Goal: Information Seeking & Learning: Learn about a topic

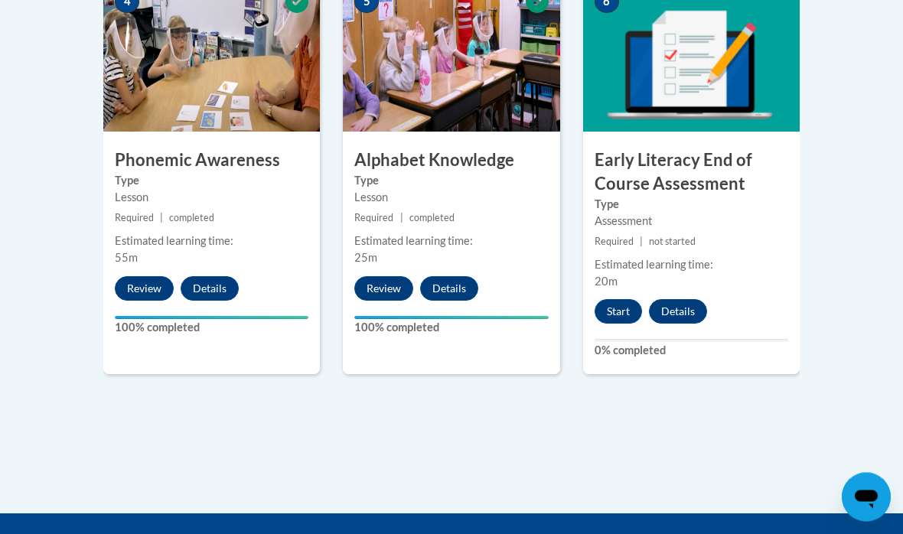
click at [617, 300] on button "Start" at bounding box center [617, 312] width 47 height 24
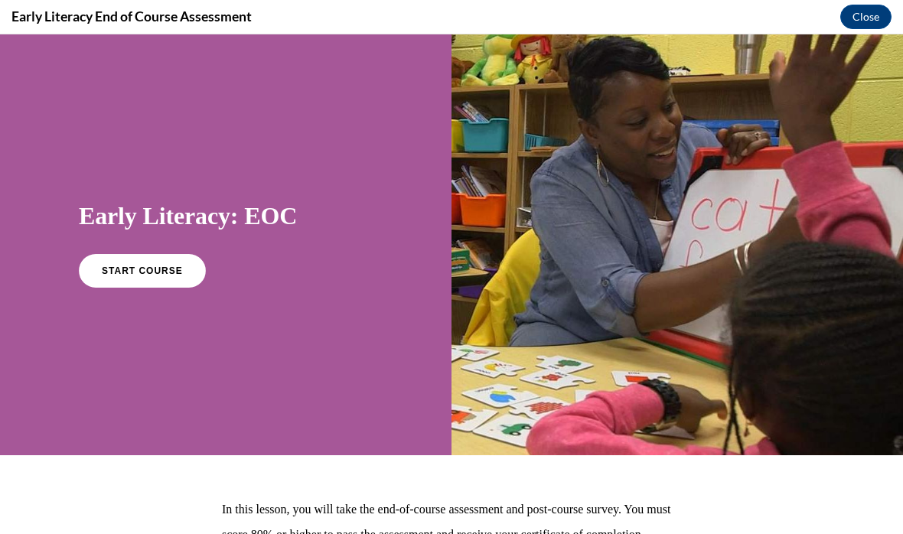
click at [145, 270] on span "START COURSE" at bounding box center [142, 270] width 81 height 11
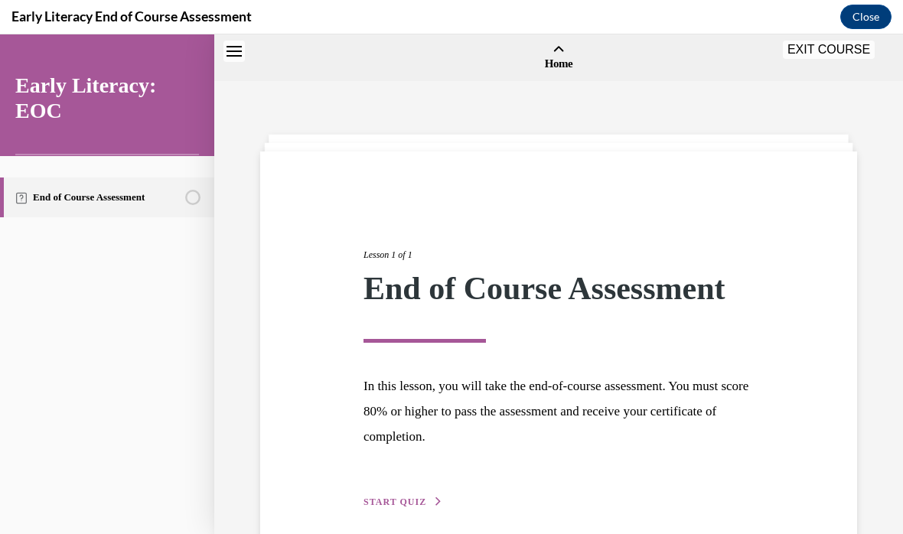
scroll to position [47, 0]
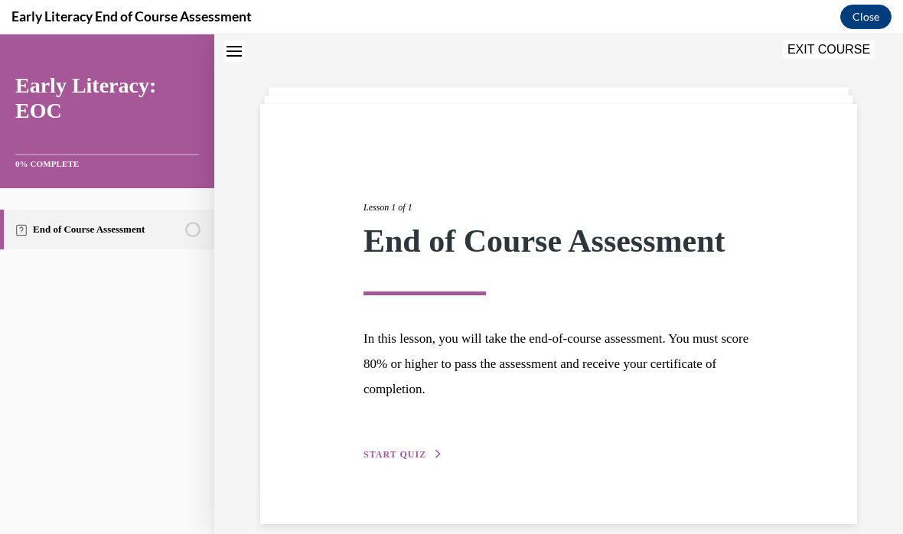
click at [392, 454] on span "START QUIZ" at bounding box center [394, 454] width 63 height 11
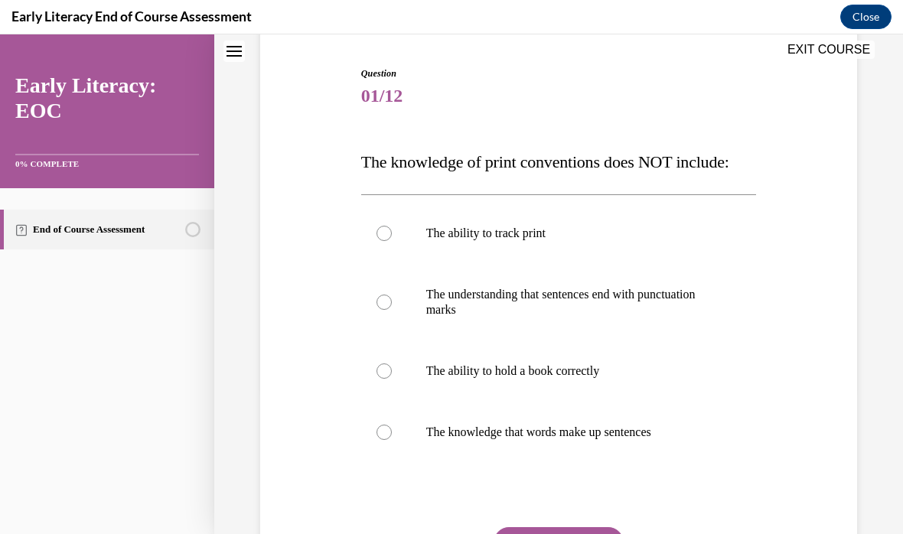
scroll to position [146, 0]
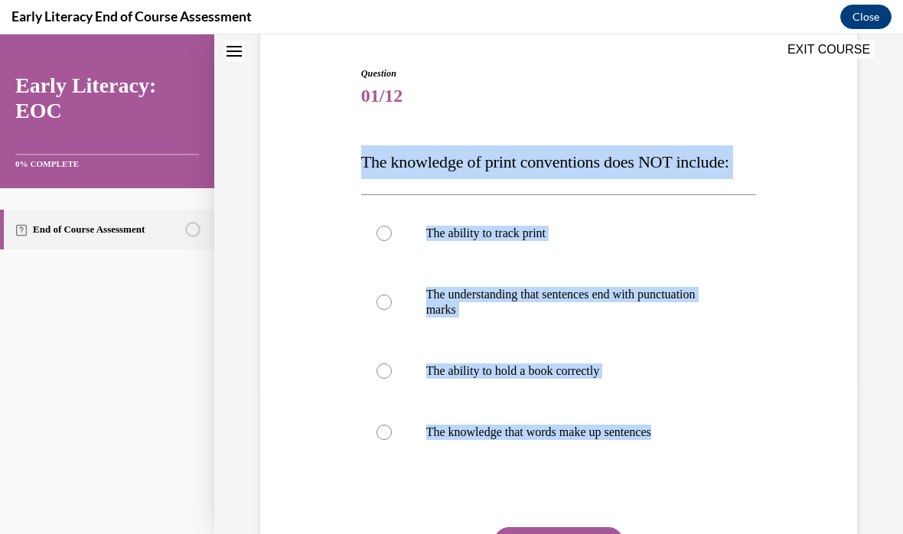
click at [309, 298] on div "Question 01/12 The knowledge of print conventions does NOT include: The ability…" at bounding box center [558, 337] width 604 height 632
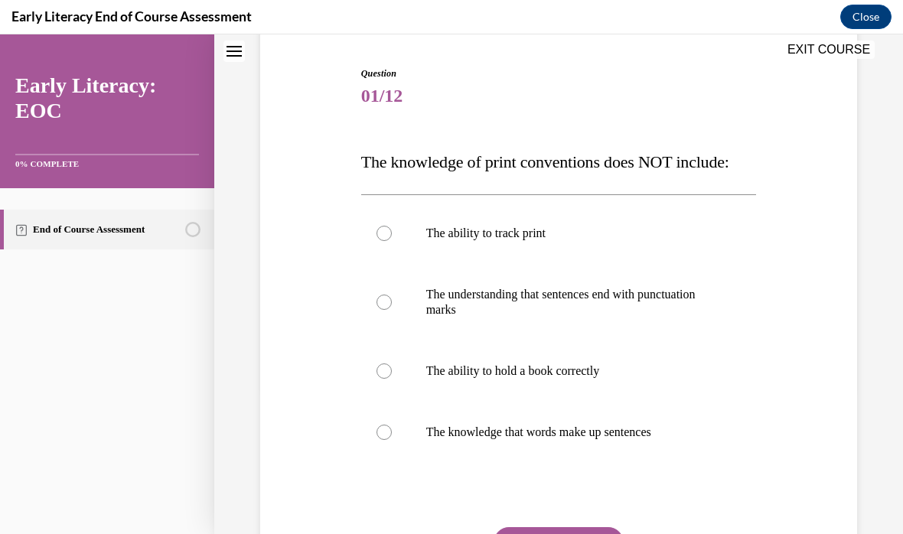
click at [395, 362] on div at bounding box center [558, 370] width 395 height 61
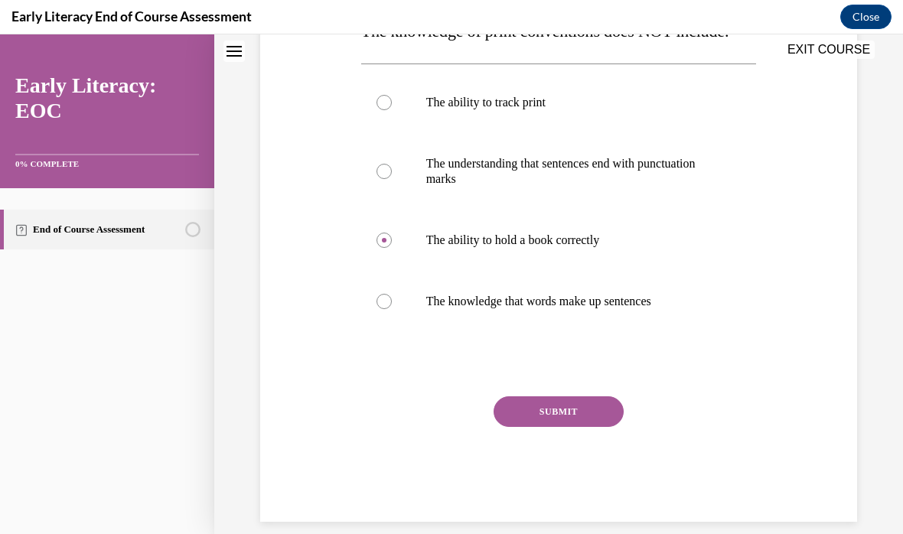
click at [535, 411] on button "SUBMIT" at bounding box center [558, 411] width 130 height 31
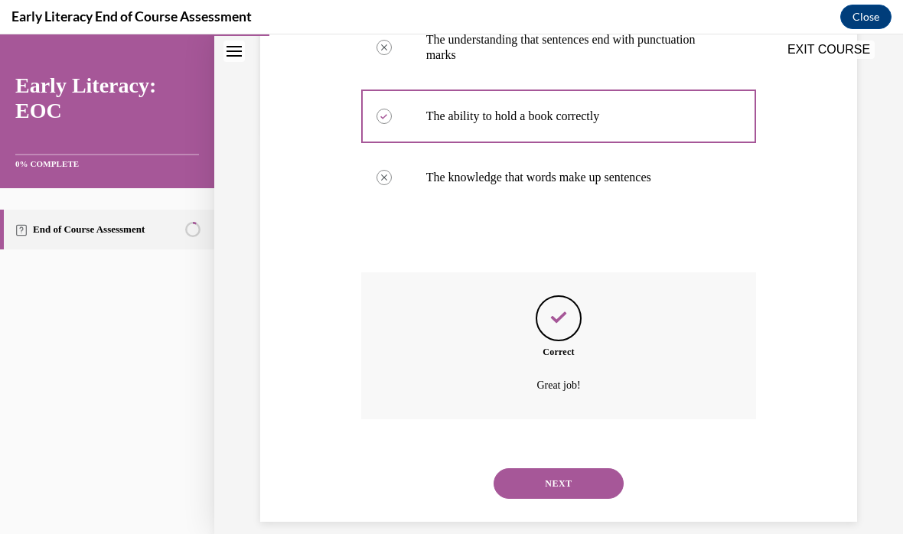
scroll to position [400, 0]
click at [542, 471] on button "NEXT" at bounding box center [558, 484] width 130 height 31
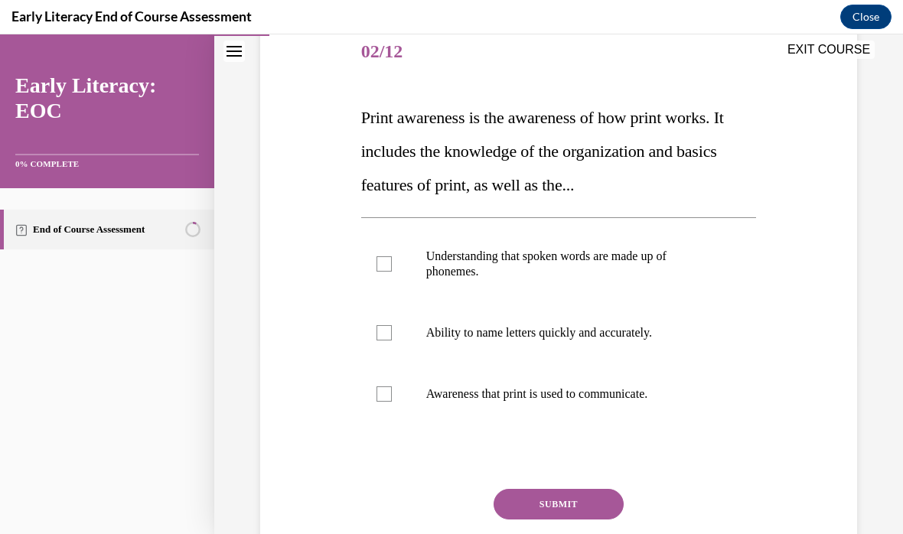
scroll to position [190, 0]
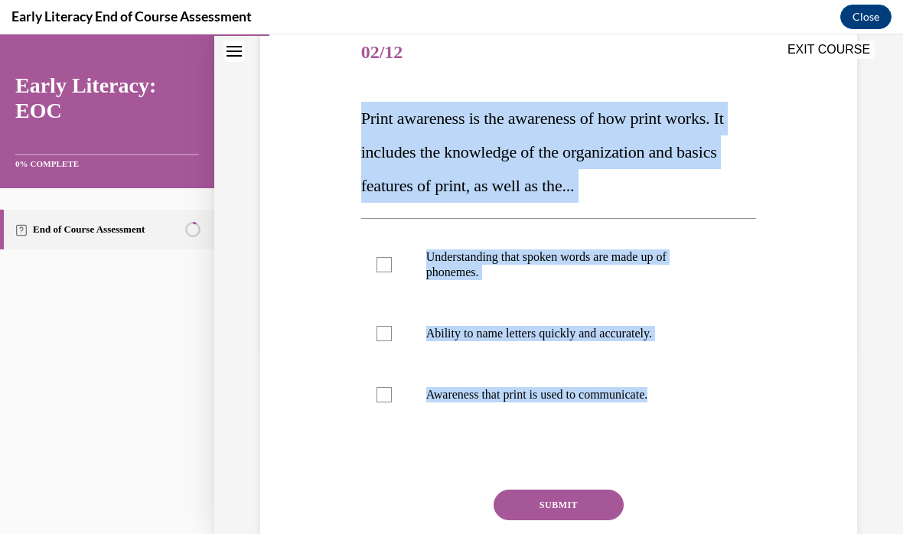
copy div "Print awareness is the awareness of how print works. It includes the knowledge …"
click at [281, 331] on div "Question 02/12 Print awareness is the awareness of how print works. It includes…" at bounding box center [558, 296] width 604 height 638
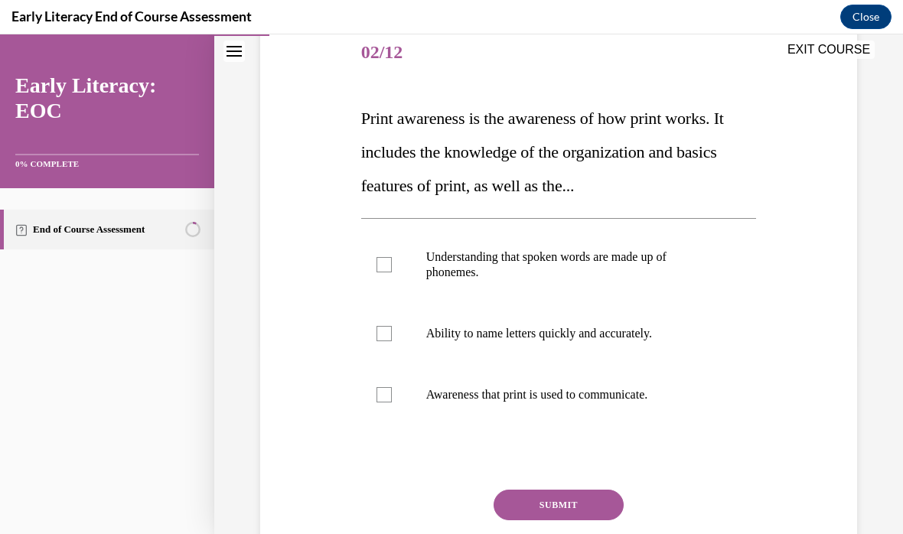
click at [370, 388] on div at bounding box center [558, 394] width 395 height 61
click at [525, 506] on button "SUBMIT" at bounding box center [558, 505] width 130 height 31
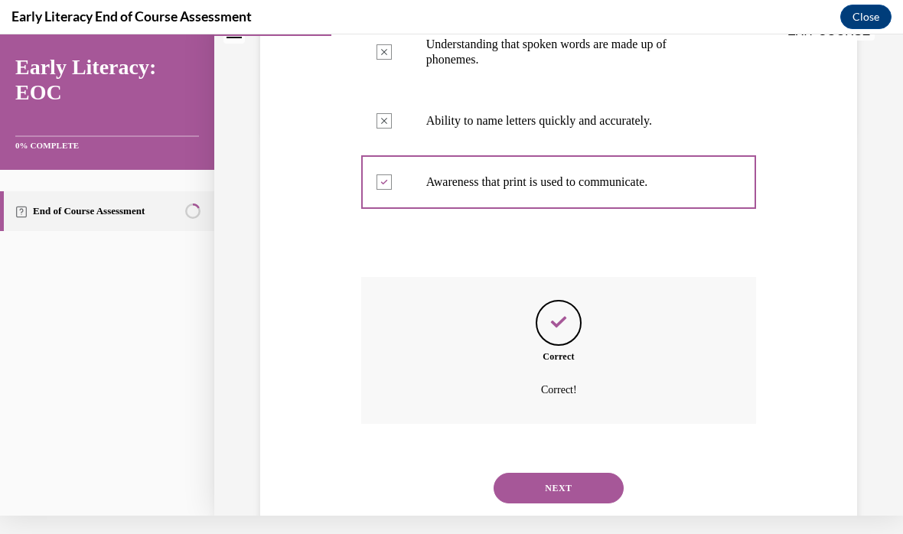
scroll to position [406, 0]
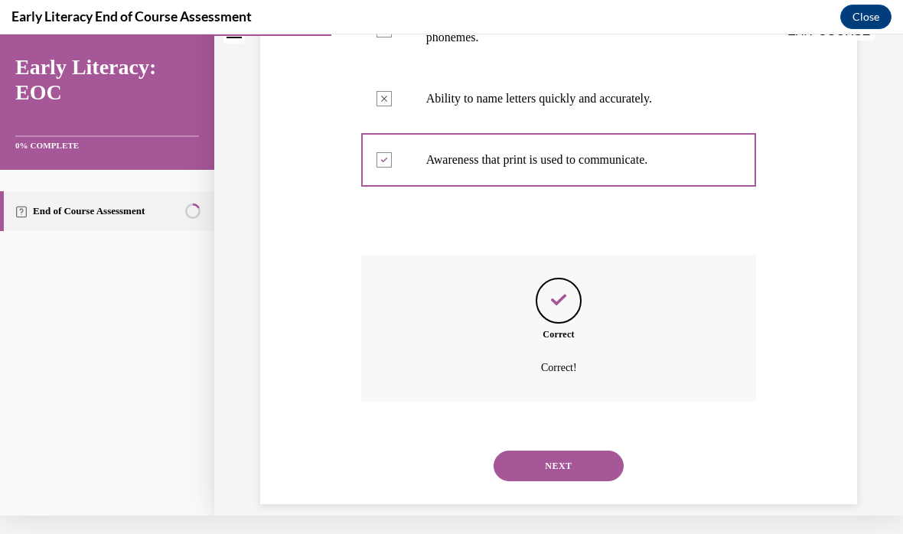
click at [536, 456] on button "NEXT" at bounding box center [558, 466] width 130 height 31
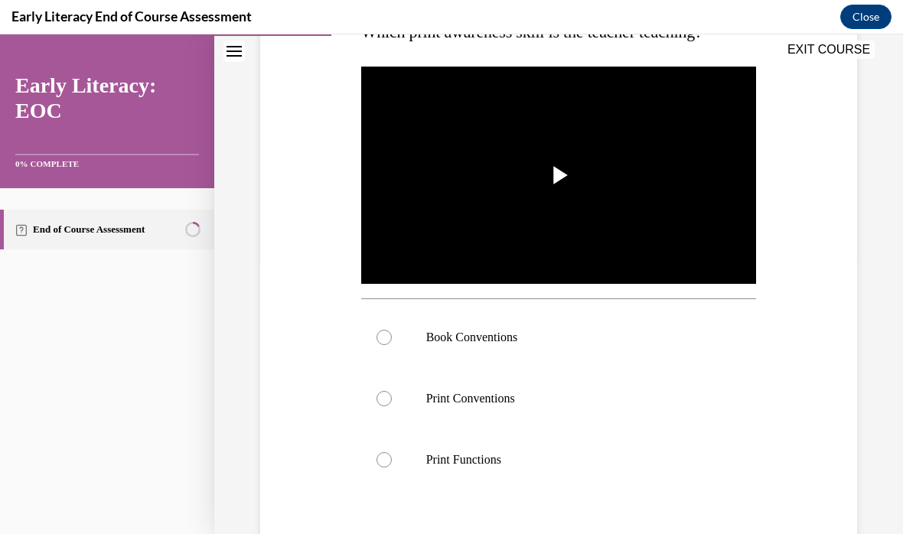
scroll to position [276, 0]
click at [376, 337] on div at bounding box center [383, 337] width 15 height 15
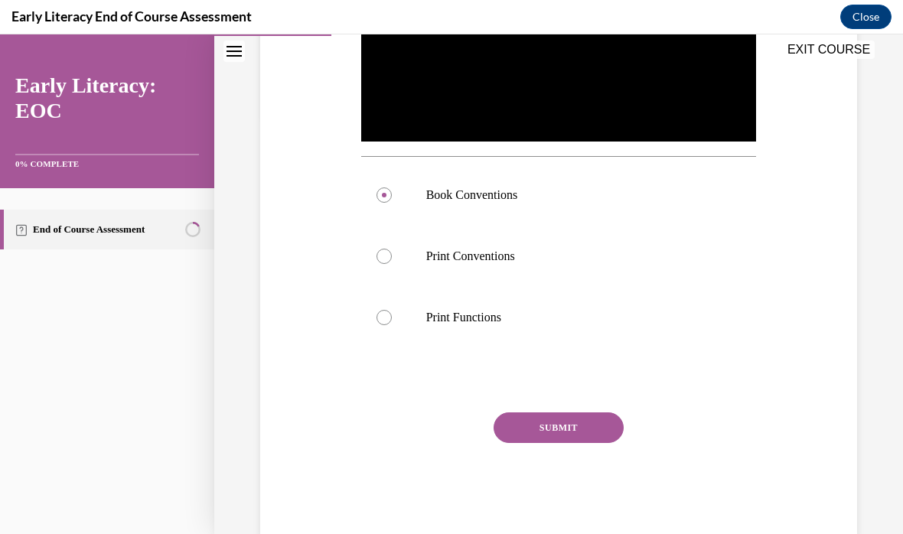
click at [519, 434] on button "SUBMIT" at bounding box center [558, 427] width 130 height 31
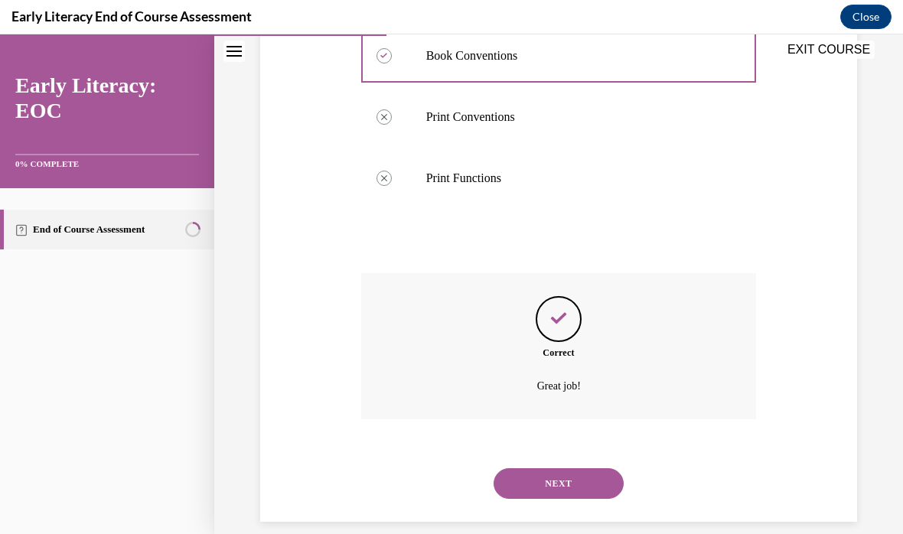
click at [525, 468] on button "NEXT" at bounding box center [558, 483] width 130 height 31
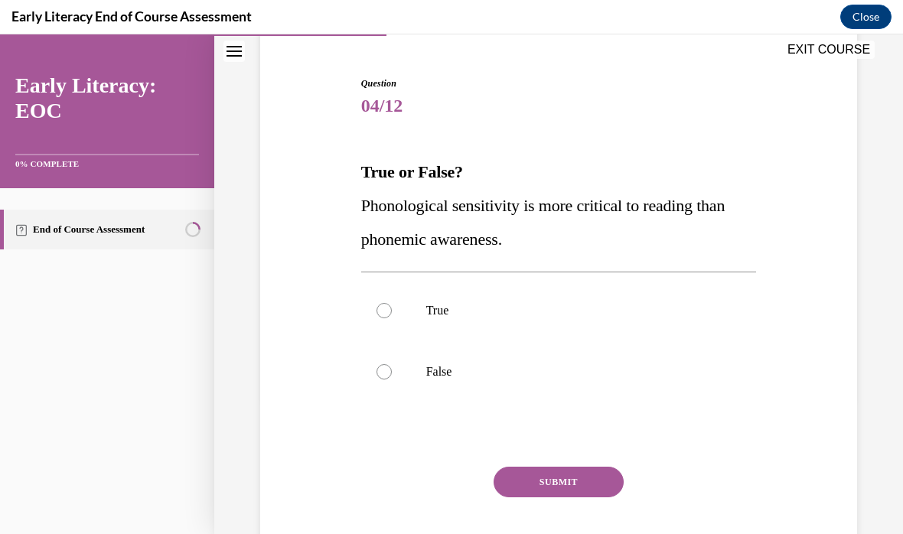
scroll to position [136, 0]
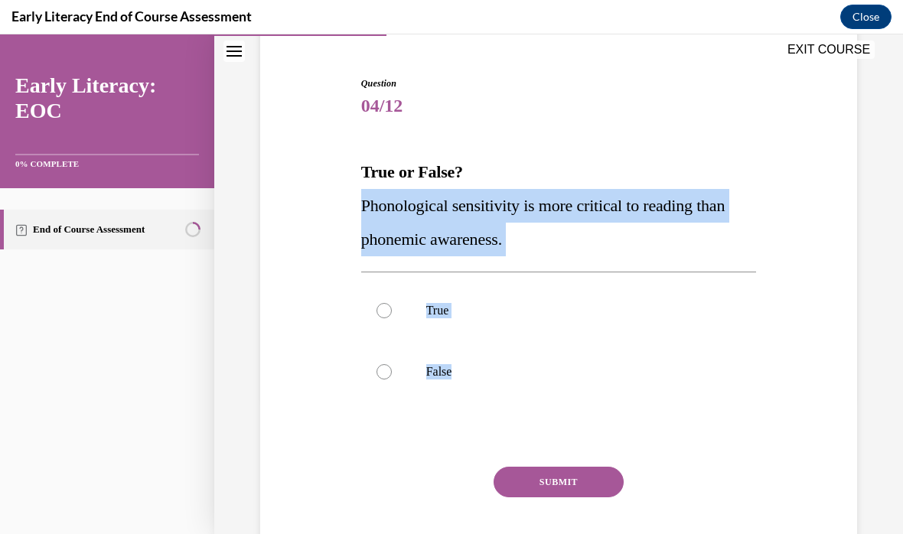
copy div "Phonological sensitivity is more critical to reading than phonemic awareness. T…"
click at [356, 399] on div "Question 04/12 True or False? Phonological sensitivity is more critical to read…" at bounding box center [558, 311] width 604 height 561
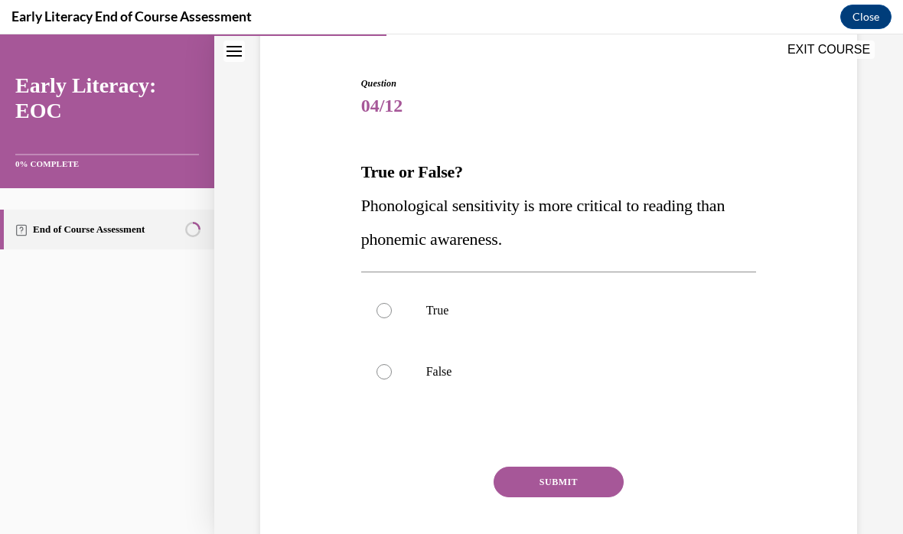
click at [385, 377] on div at bounding box center [383, 371] width 15 height 15
click at [533, 481] on button "SUBMIT" at bounding box center [558, 482] width 130 height 31
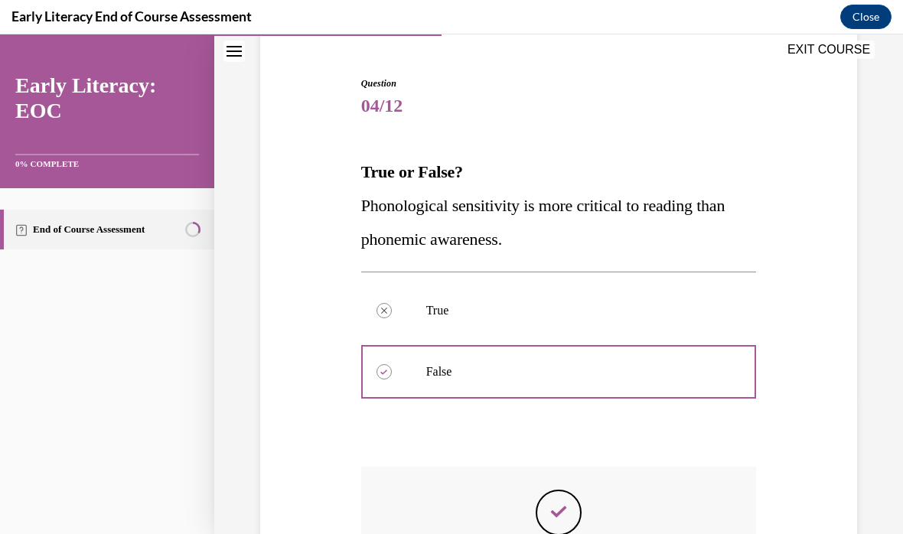
scroll to position [18, 0]
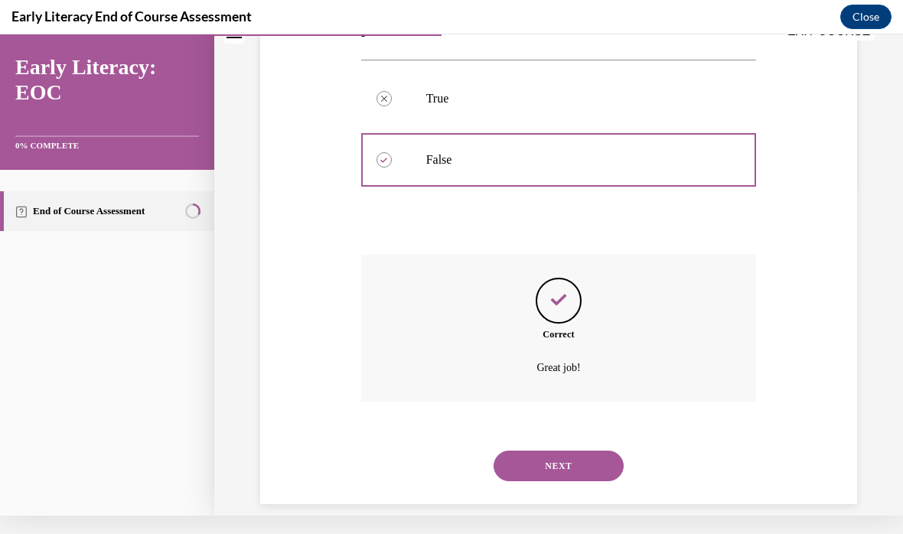
click at [527, 453] on button "NEXT" at bounding box center [558, 466] width 130 height 31
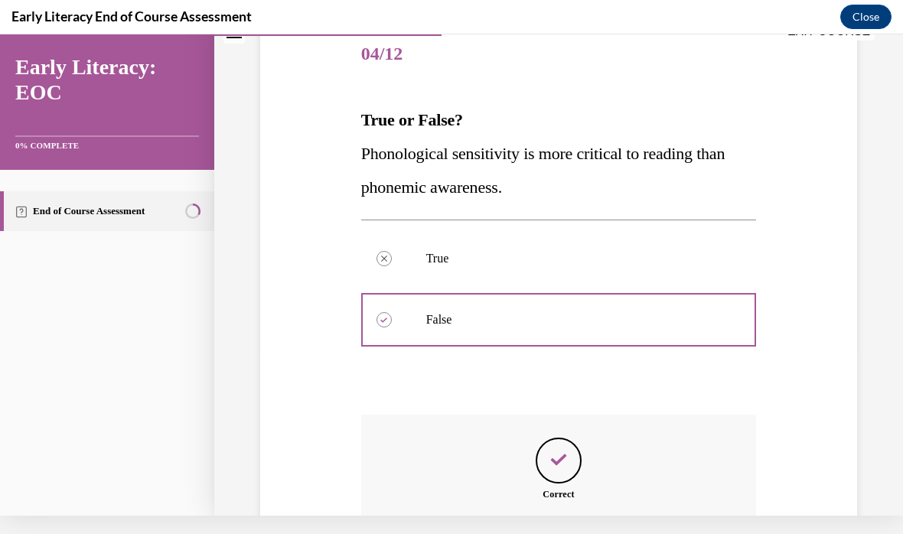
scroll to position [0, 0]
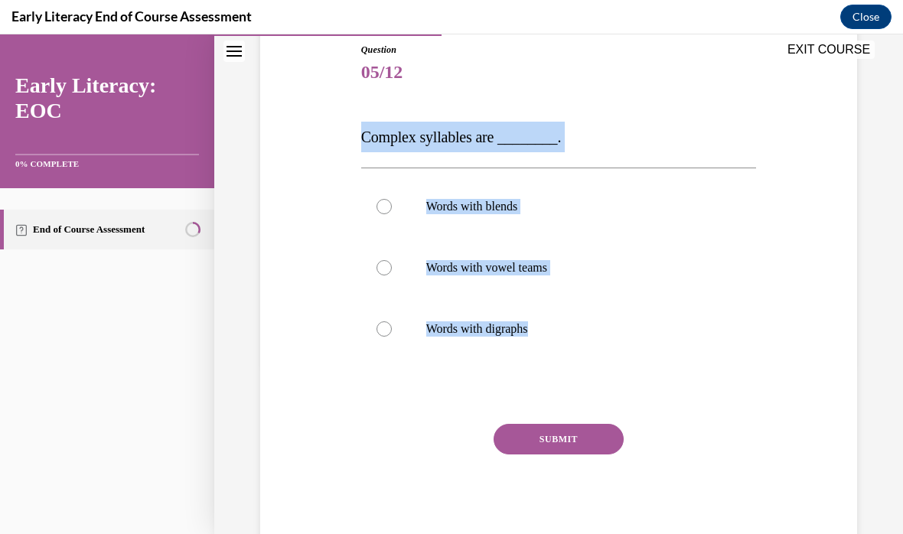
copy div "Complex syllables are ________. Words with blends Words with vowel teams Words …"
click at [311, 318] on div "Question 05/12 Complex syllables are ________. Words with blends Words with vow…" at bounding box center [558, 273] width 604 height 552
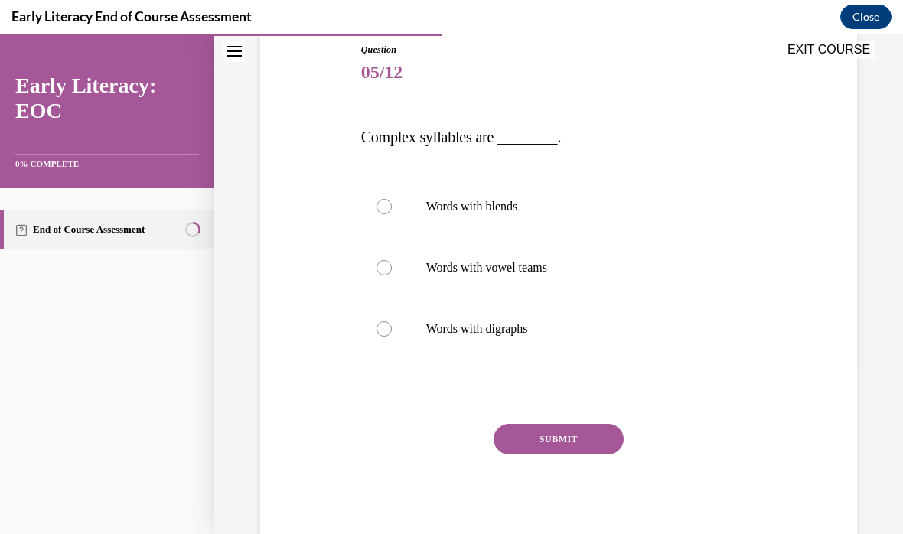
scroll to position [171, 0]
click at [382, 198] on div at bounding box center [383, 204] width 15 height 15
click at [528, 447] on button "SUBMIT" at bounding box center [558, 437] width 130 height 31
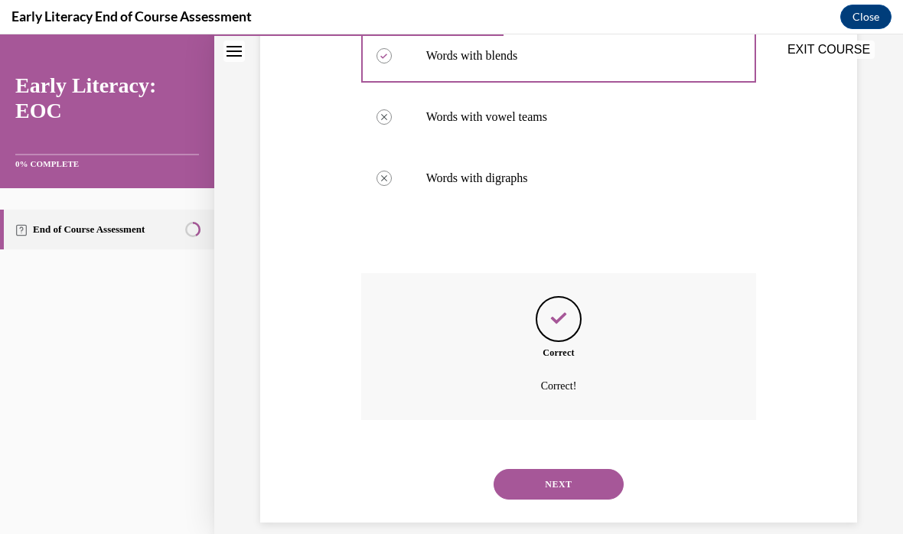
click at [522, 478] on button "NEXT" at bounding box center [558, 484] width 130 height 31
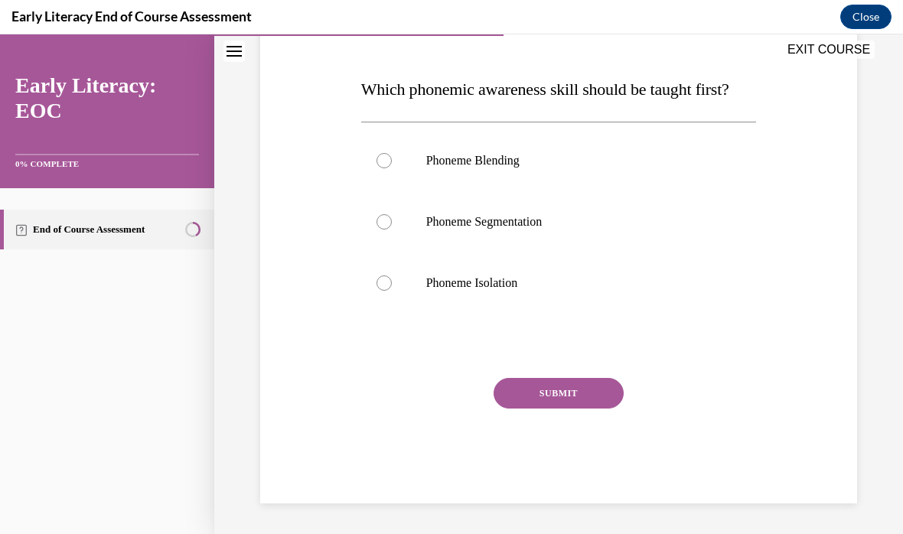
scroll to position [170, 0]
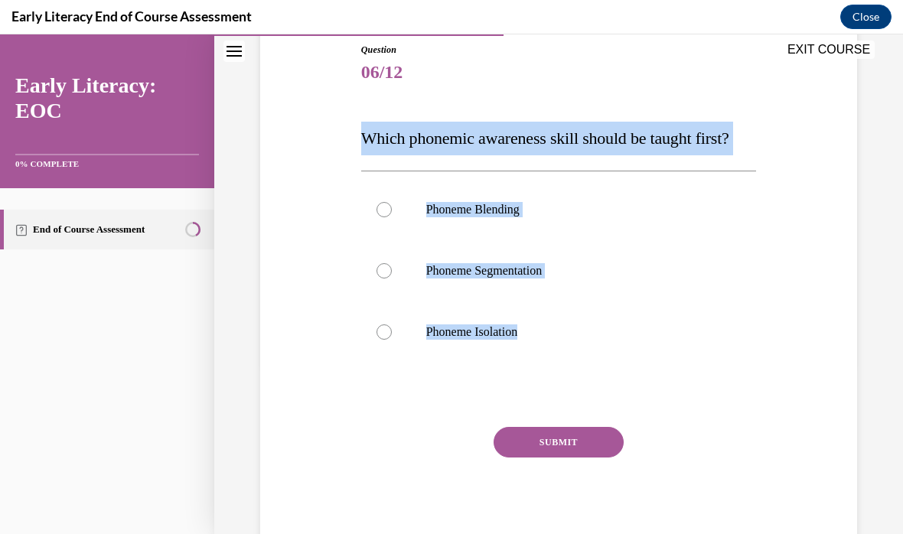
copy div "Which phonemic awareness skill should be taught first? Phoneme Blending Phoneme…"
click at [350, 370] on div "Question 06/12 Which phonemic awareness skill should be taught first? Phoneme B…" at bounding box center [558, 274] width 604 height 555
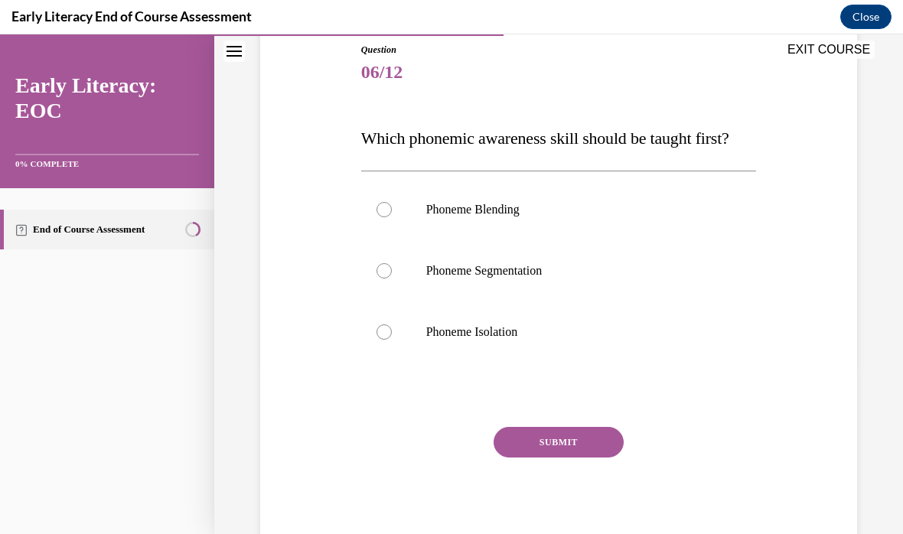
click at [385, 343] on div at bounding box center [558, 331] width 395 height 61
click at [542, 454] on button "SUBMIT" at bounding box center [558, 442] width 130 height 31
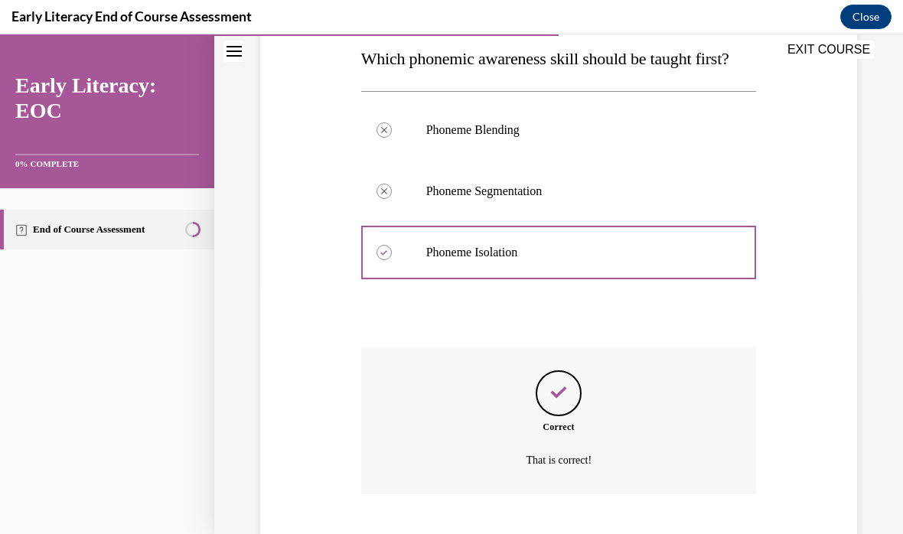
scroll to position [324, 0]
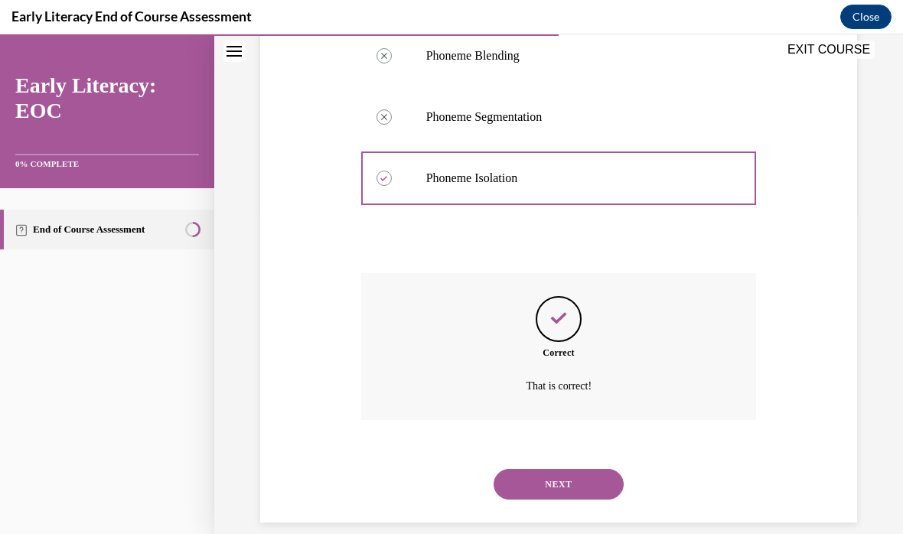
click at [522, 476] on button "NEXT" at bounding box center [558, 484] width 130 height 31
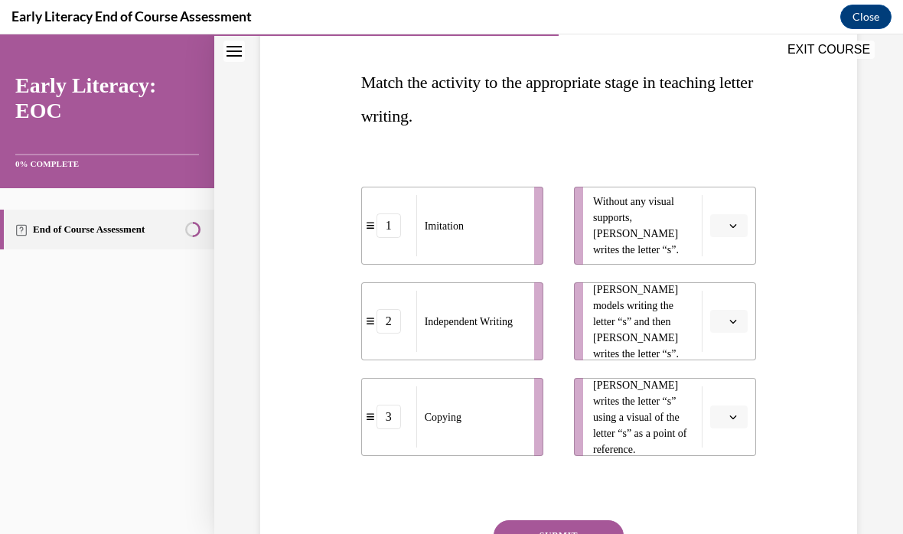
scroll to position [226, 0]
click at [740, 216] on button "button" at bounding box center [728, 225] width 37 height 23
click at [721, 316] on span "2" at bounding box center [722, 321] width 5 height 12
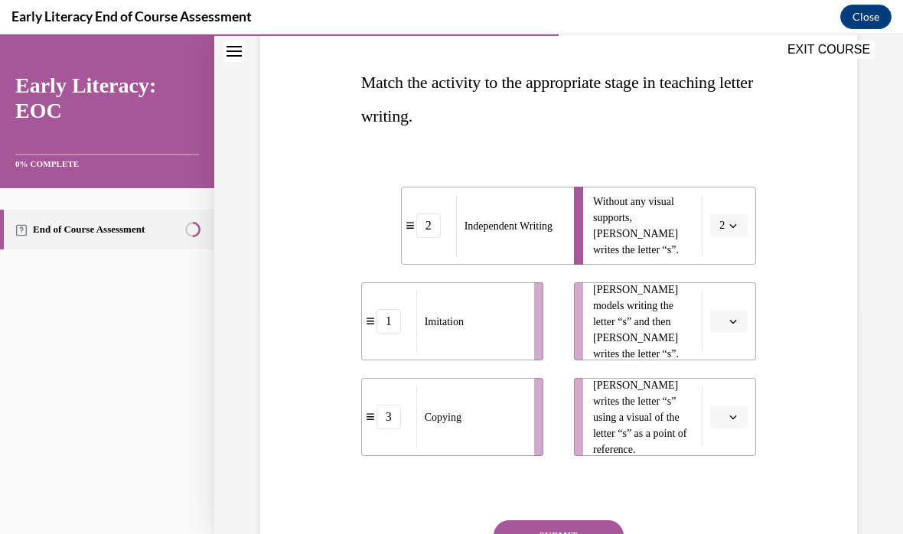
click at [725, 318] on button "button" at bounding box center [728, 321] width 37 height 23
click at [720, 381] on div "1" at bounding box center [727, 386] width 38 height 31
click at [727, 428] on button "button" at bounding box center [728, 416] width 37 height 23
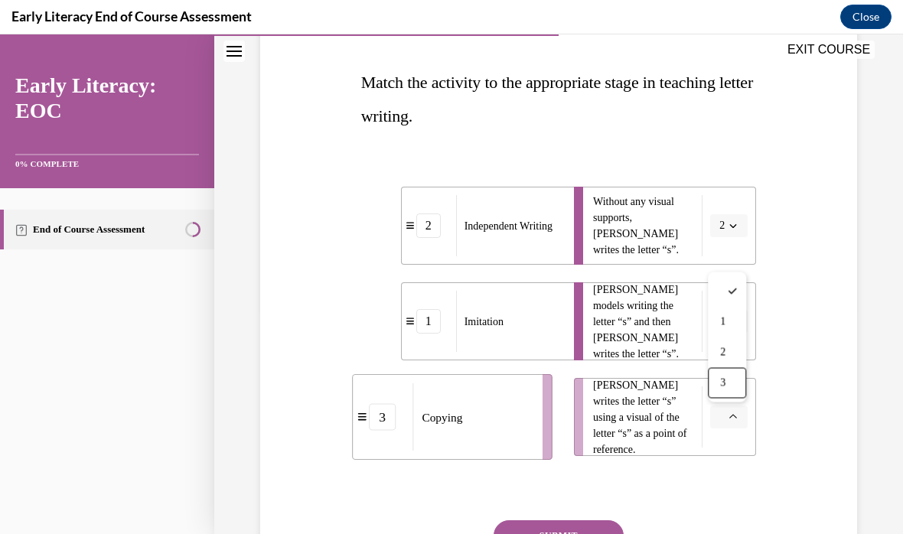
click at [724, 393] on div "3" at bounding box center [727, 383] width 38 height 31
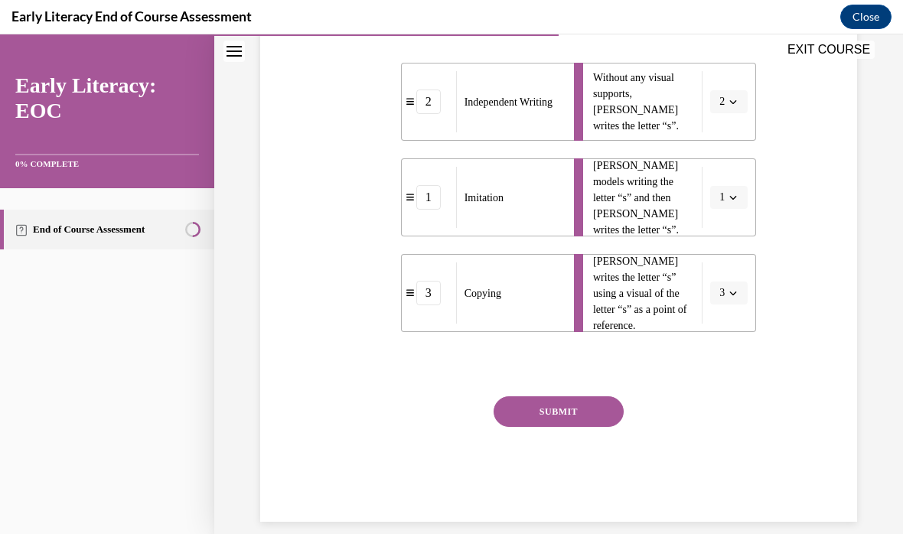
click at [538, 409] on button "SUBMIT" at bounding box center [558, 411] width 130 height 31
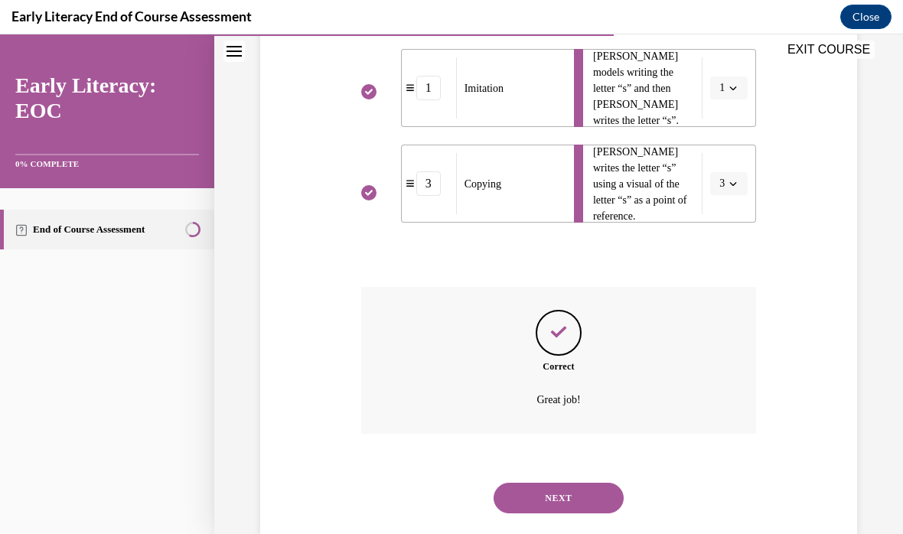
scroll to position [473, 0]
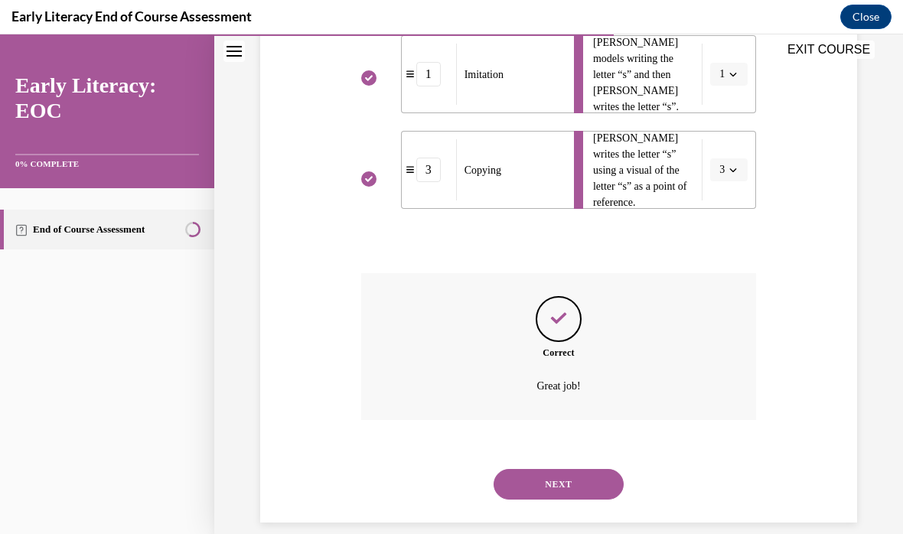
click at [536, 469] on button "NEXT" at bounding box center [558, 484] width 130 height 31
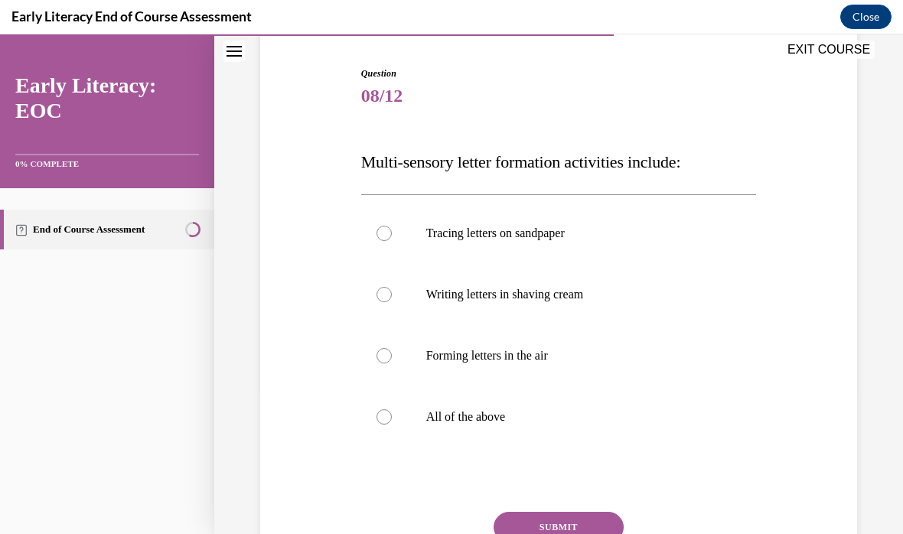
scroll to position [146, 0]
click at [375, 423] on div at bounding box center [558, 416] width 395 height 61
click at [521, 516] on button "SUBMIT" at bounding box center [558, 527] width 130 height 31
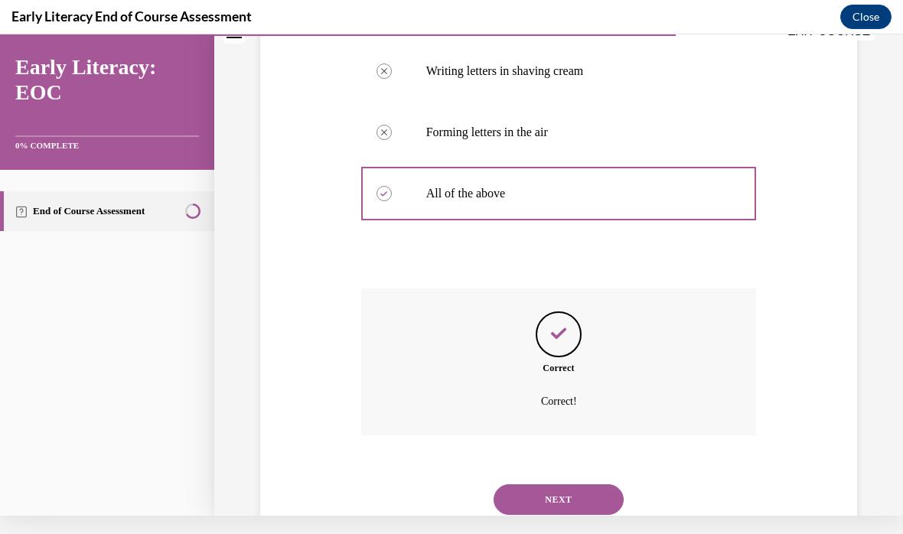
scroll to position [385, 0]
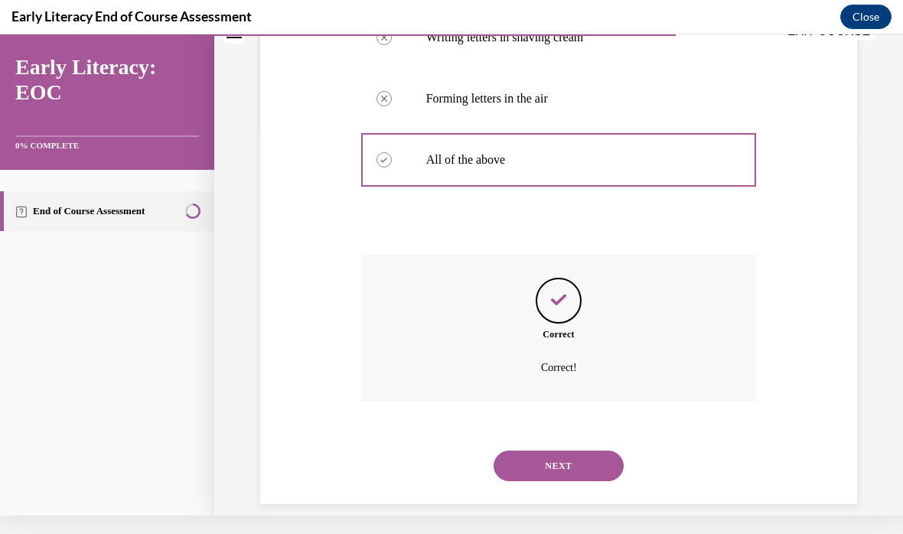
click at [533, 451] on button "NEXT" at bounding box center [558, 466] width 130 height 31
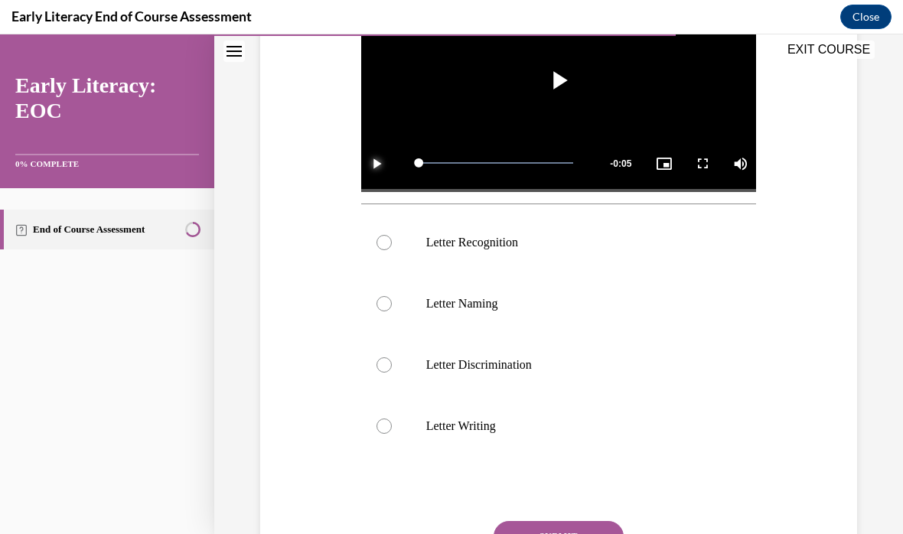
scroll to position [371, 0]
click at [369, 237] on div at bounding box center [558, 242] width 395 height 61
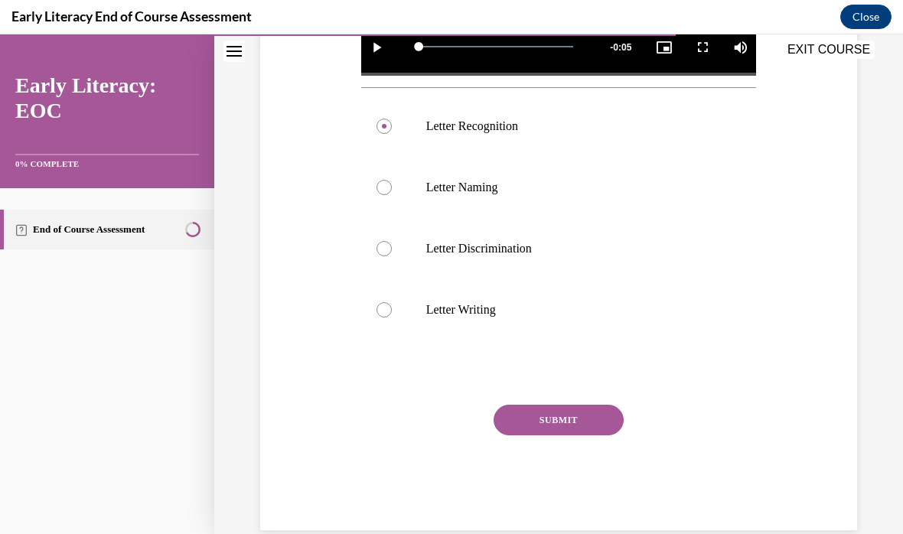
click at [536, 422] on button "SUBMIT" at bounding box center [558, 420] width 130 height 31
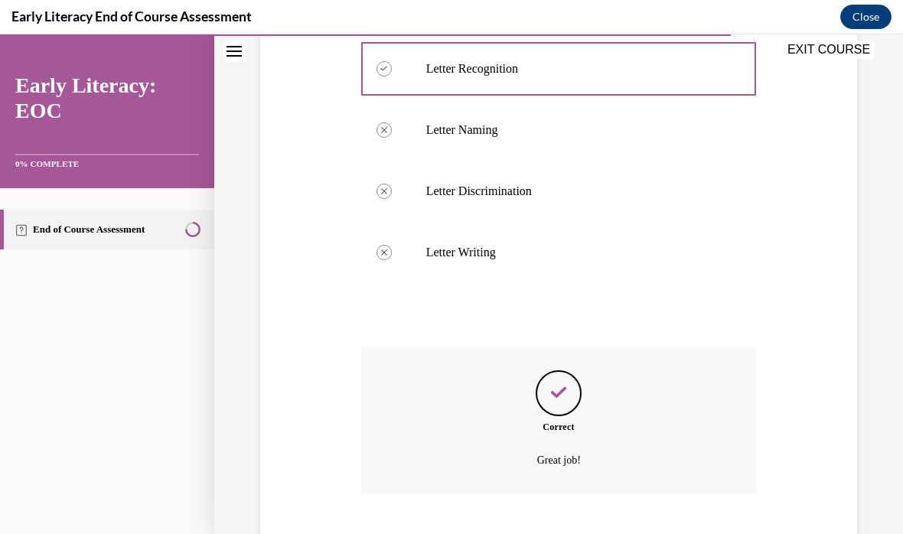
scroll to position [619, 0]
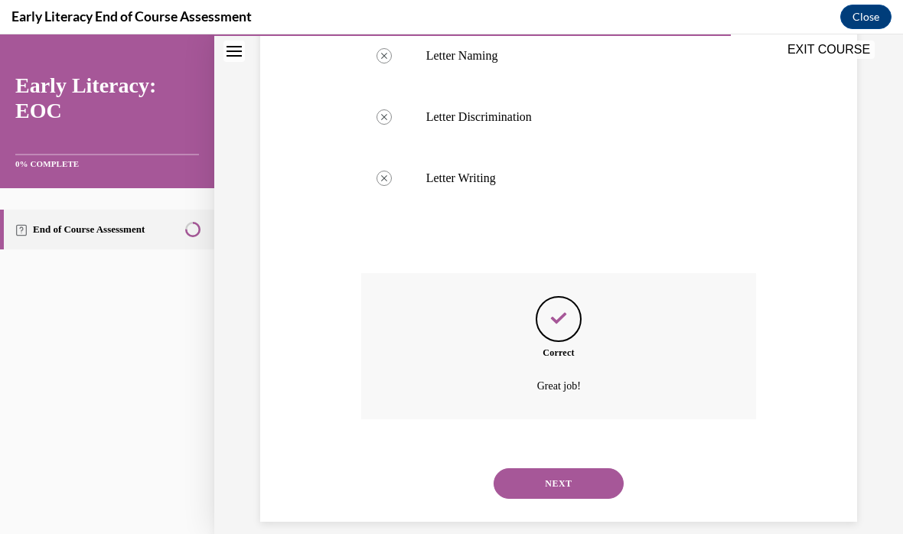
click at [529, 468] on button "NEXT" at bounding box center [558, 483] width 130 height 31
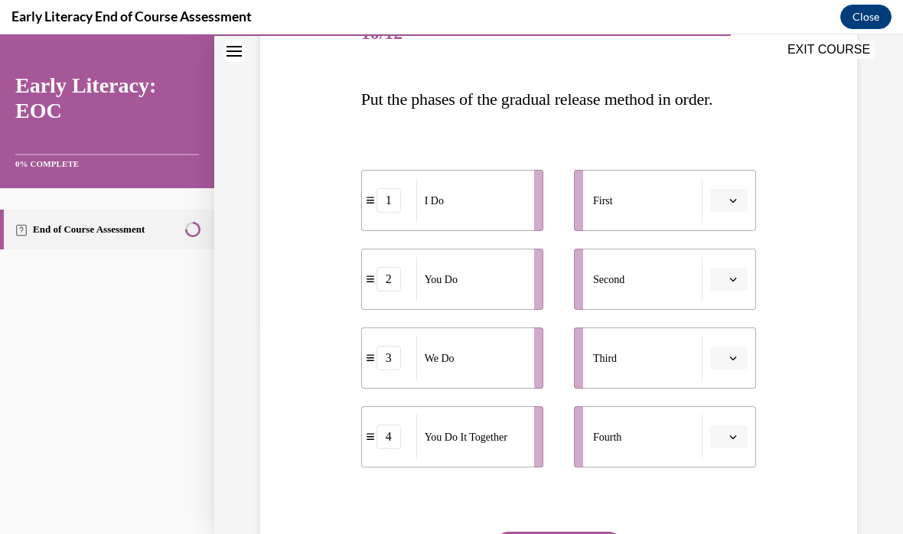
scroll to position [209, 0]
click at [719, 200] on span "Please select an option" at bounding box center [721, 200] width 5 height 15
click at [718, 262] on div "1" at bounding box center [727, 265] width 38 height 31
click at [730, 283] on span "button" at bounding box center [732, 279] width 11 height 11
click at [722, 407] on span "3" at bounding box center [722, 405] width 5 height 12
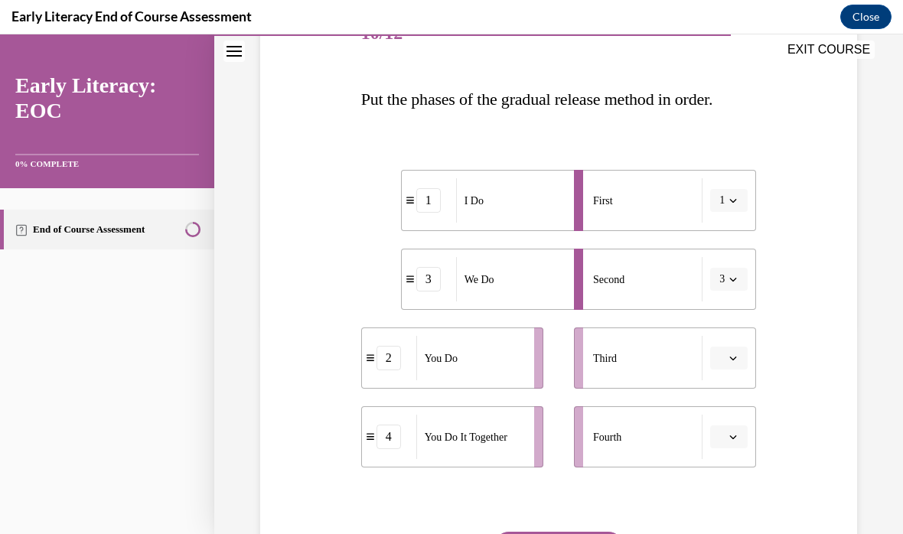
click at [726, 364] on button "button" at bounding box center [728, 357] width 37 height 23
click at [719, 443] on div "2" at bounding box center [727, 453] width 38 height 31
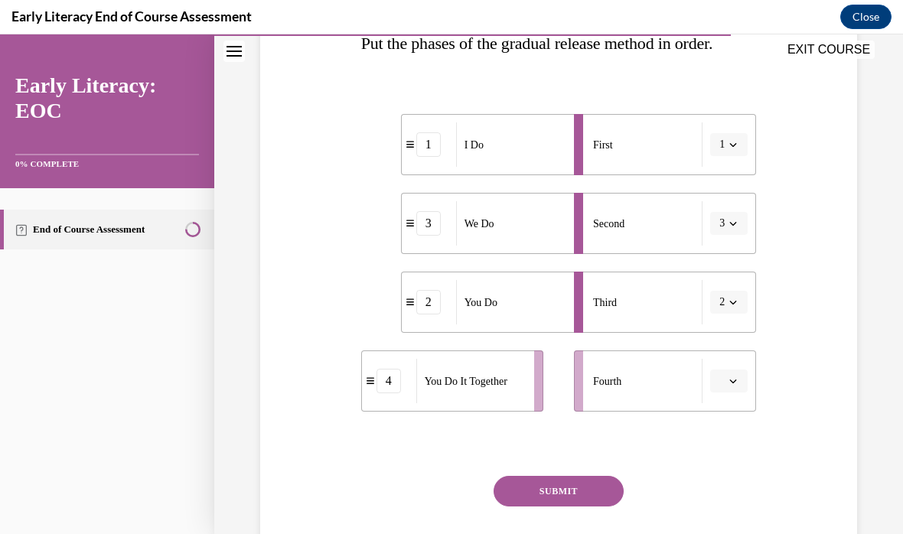
scroll to position [267, 0]
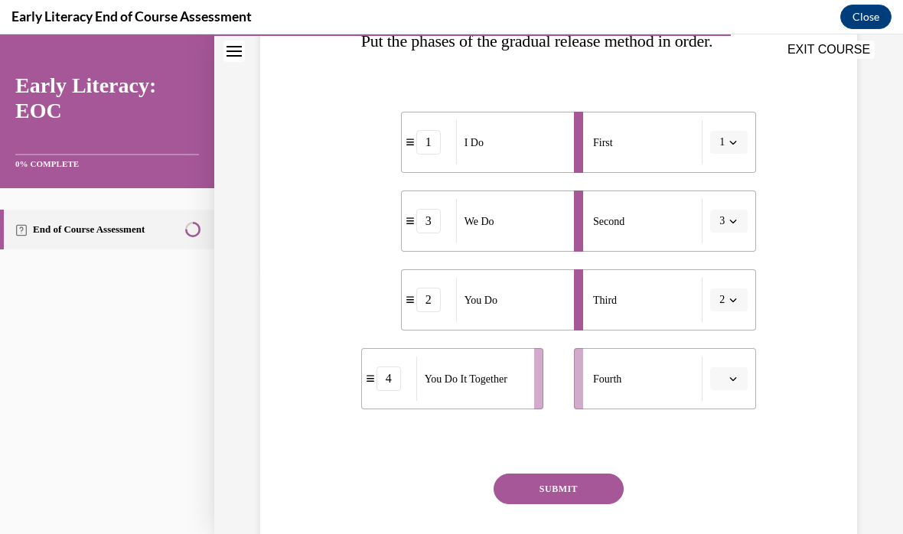
click at [727, 303] on button "2" at bounding box center [728, 299] width 37 height 23
click at [715, 469] on div "4" at bounding box center [723, 456] width 38 height 31
click at [712, 386] on button "button" at bounding box center [728, 378] width 37 height 23
click at [721, 286] on span "2" at bounding box center [722, 284] width 5 height 12
click at [727, 303] on span "button" at bounding box center [732, 299] width 11 height 11
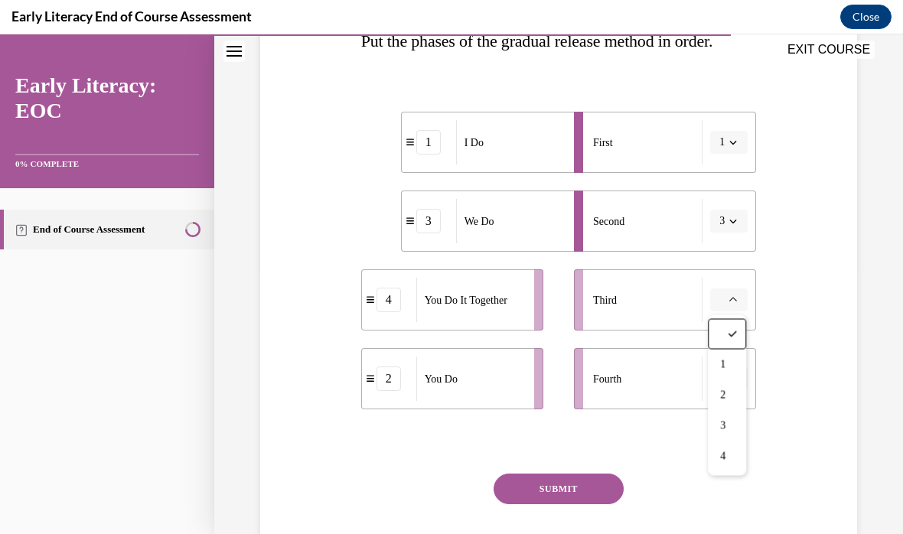
click at [724, 394] on span "2" at bounding box center [722, 395] width 5 height 12
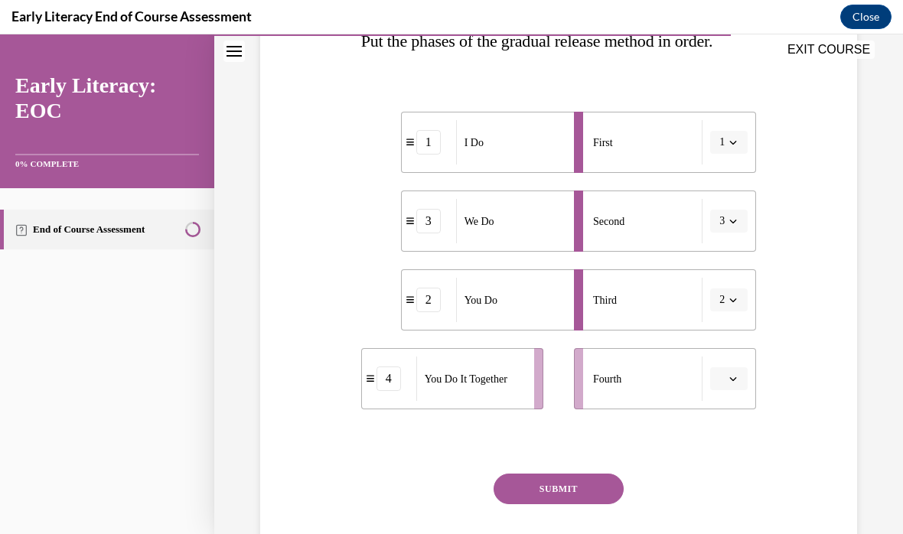
click at [726, 379] on button "button" at bounding box center [728, 378] width 37 height 23
click at [725, 349] on span "4" at bounding box center [722, 345] width 5 height 12
click at [553, 488] on button "SUBMIT" at bounding box center [558, 488] width 130 height 31
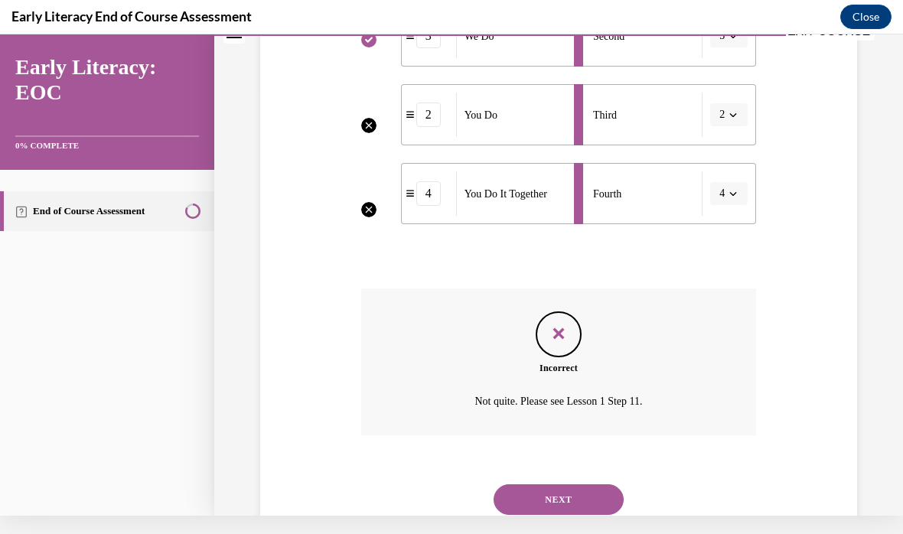
scroll to position [467, 0]
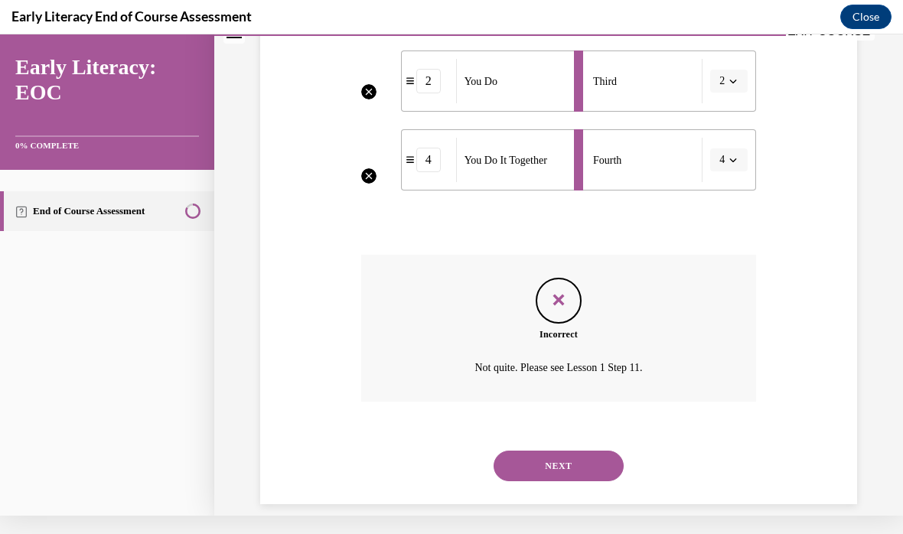
click at [563, 451] on button "NEXT" at bounding box center [558, 466] width 130 height 31
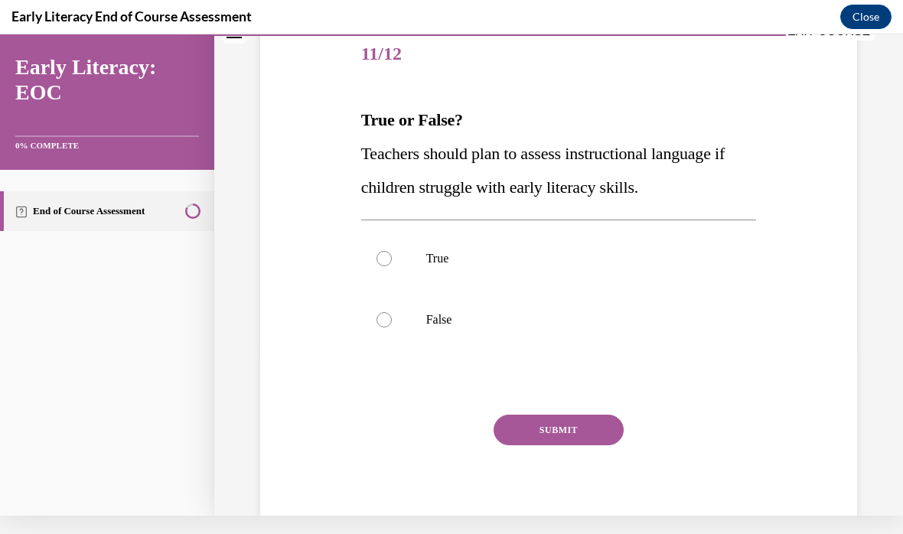
scroll to position [0, 0]
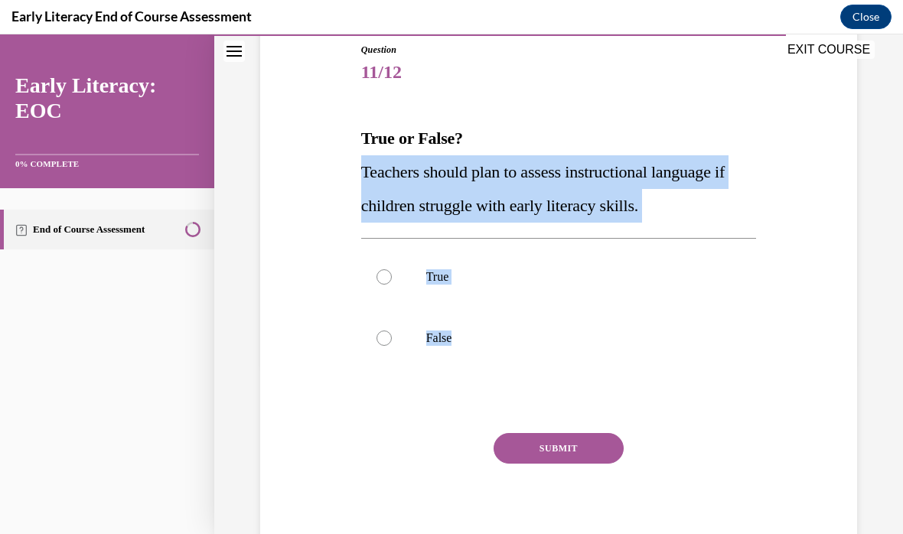
copy div "Teachers should plan to assess instructional language if children struggle with…"
click at [299, 294] on div "Question 11/12 True or False? Teachers should plan to assess instructional lang…" at bounding box center [558, 277] width 604 height 561
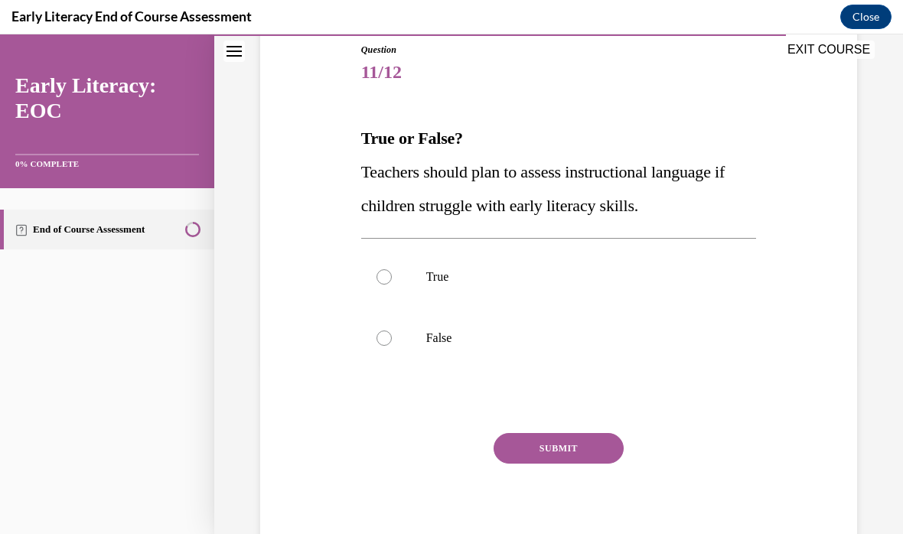
click at [379, 281] on div at bounding box center [383, 276] width 15 height 15
click at [534, 455] on button "SUBMIT" at bounding box center [558, 448] width 130 height 31
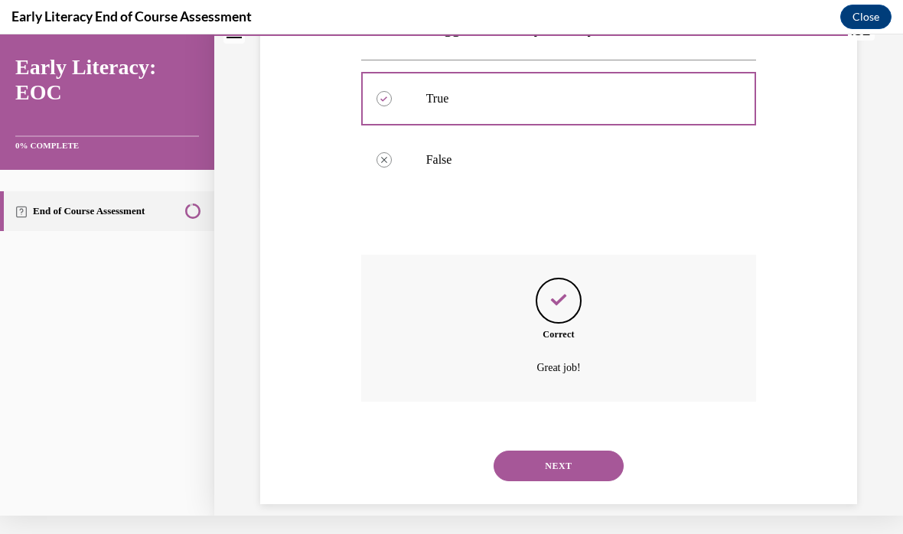
scroll to position [330, 0]
click at [531, 455] on button "NEXT" at bounding box center [558, 466] width 130 height 31
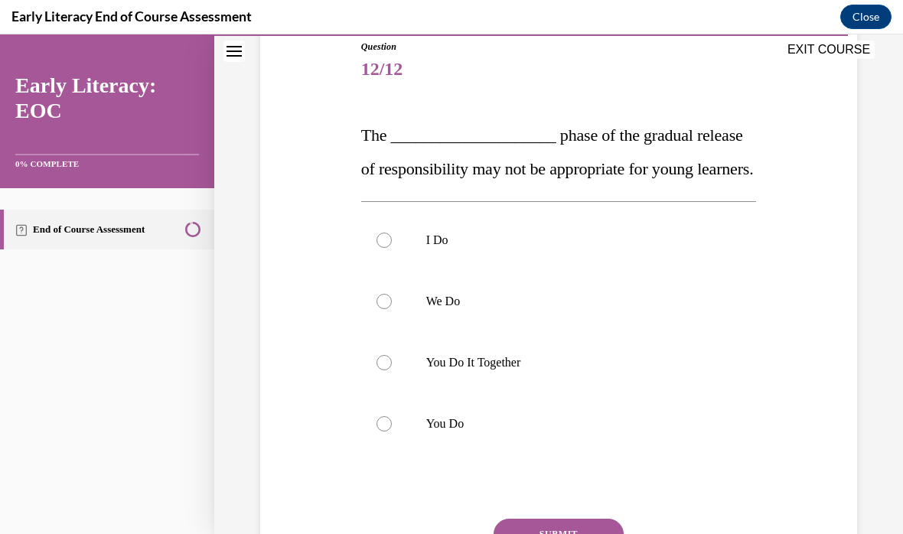
scroll to position [174, 0]
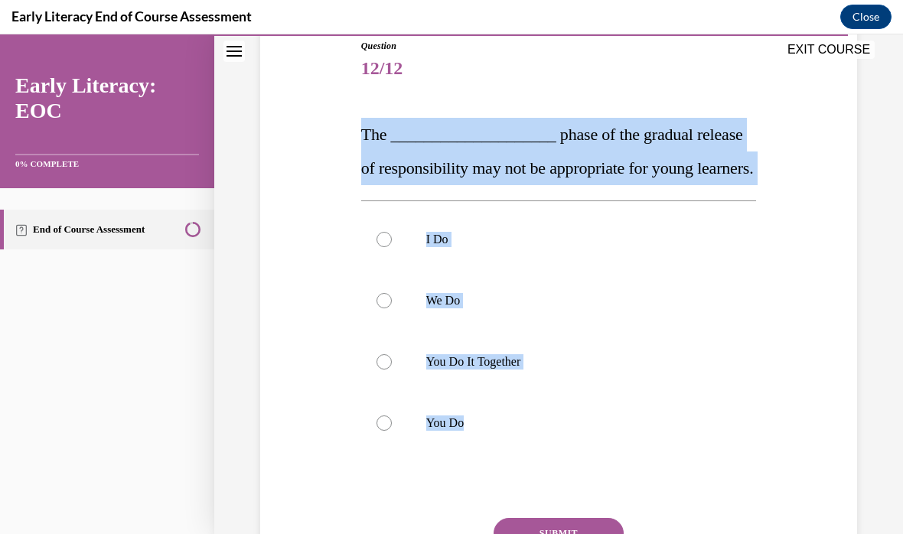
copy div "The ____________________ phase of the gradual release of responsibility may not…"
click at [288, 324] on div "Question 12/12 The ____________________ phase of the gradual release of respons…" at bounding box center [558, 318] width 604 height 650
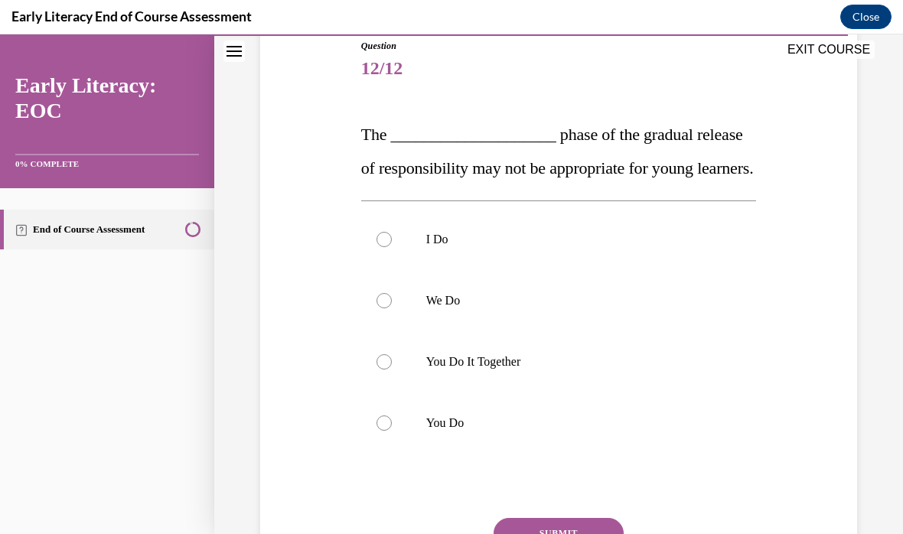
click at [376, 434] on div at bounding box center [558, 422] width 395 height 61
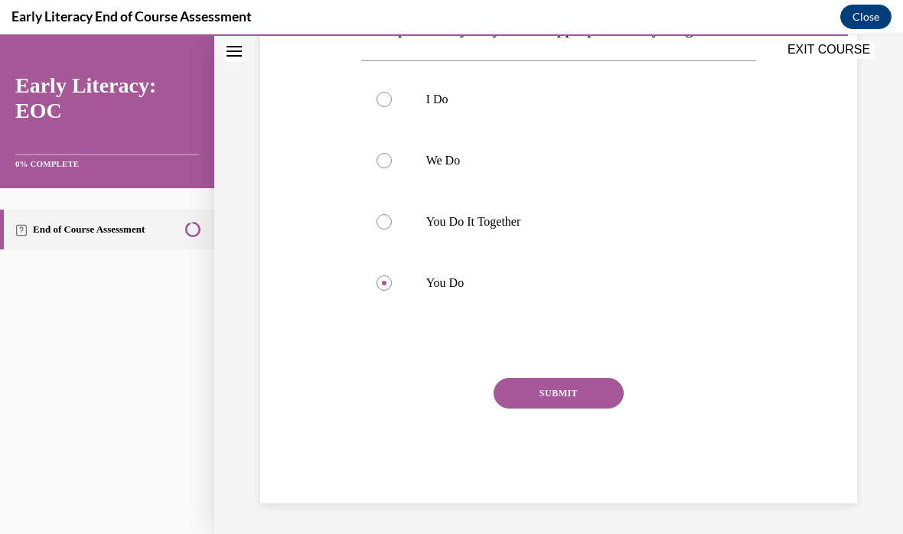
click at [535, 408] on button "SUBMIT" at bounding box center [558, 393] width 130 height 31
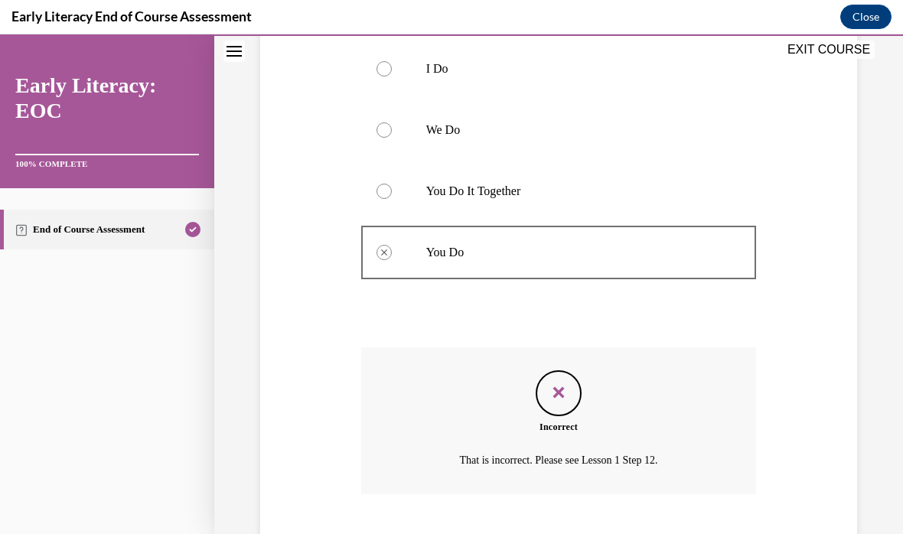
scroll to position [448, 0]
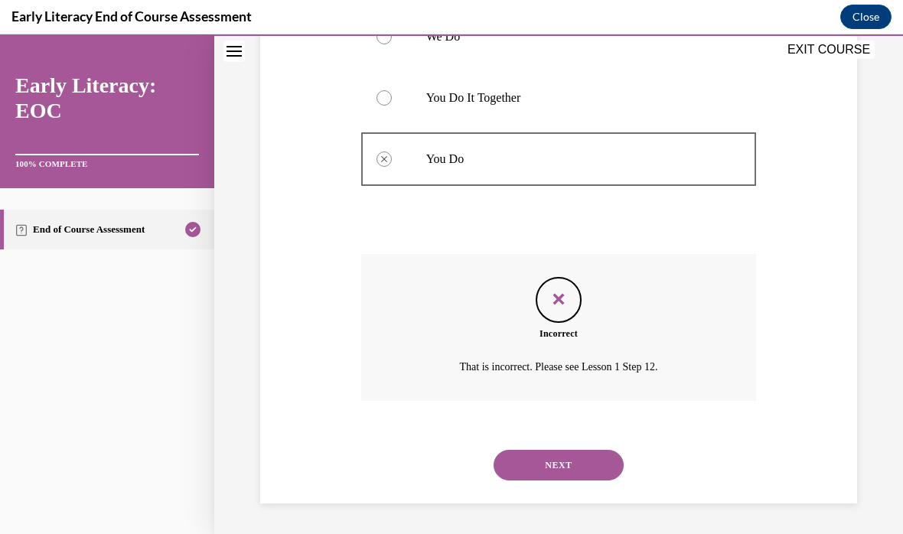
click at [527, 470] on button "NEXT" at bounding box center [558, 465] width 130 height 31
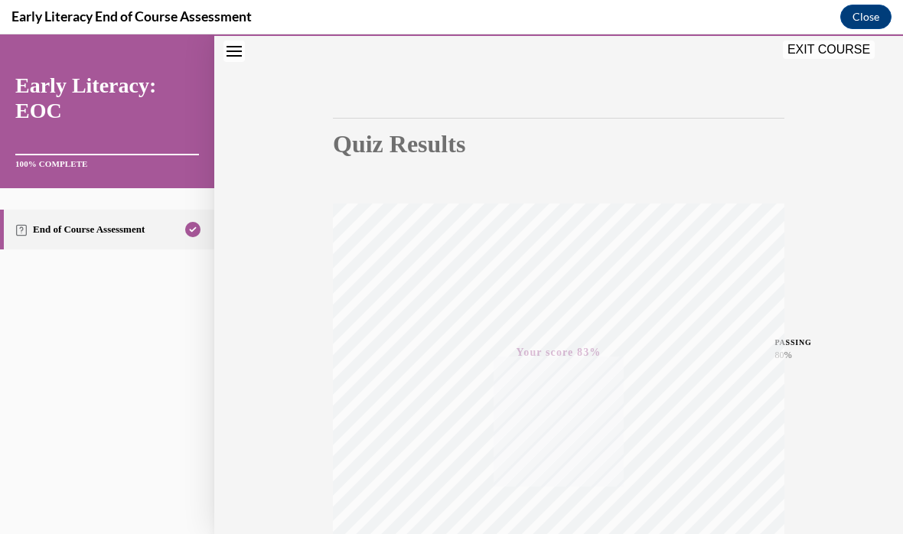
scroll to position [36, 0]
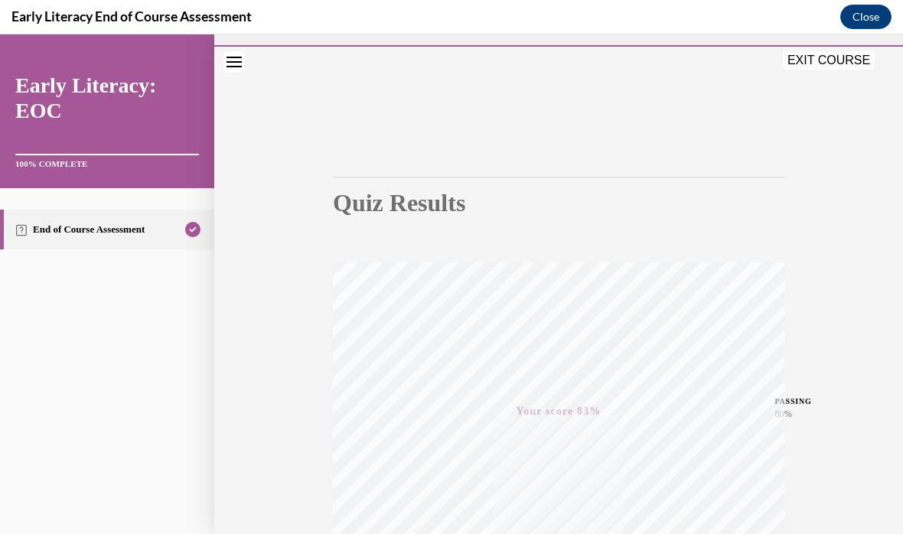
click at [814, 63] on button "EXIT COURSE" at bounding box center [828, 60] width 92 height 18
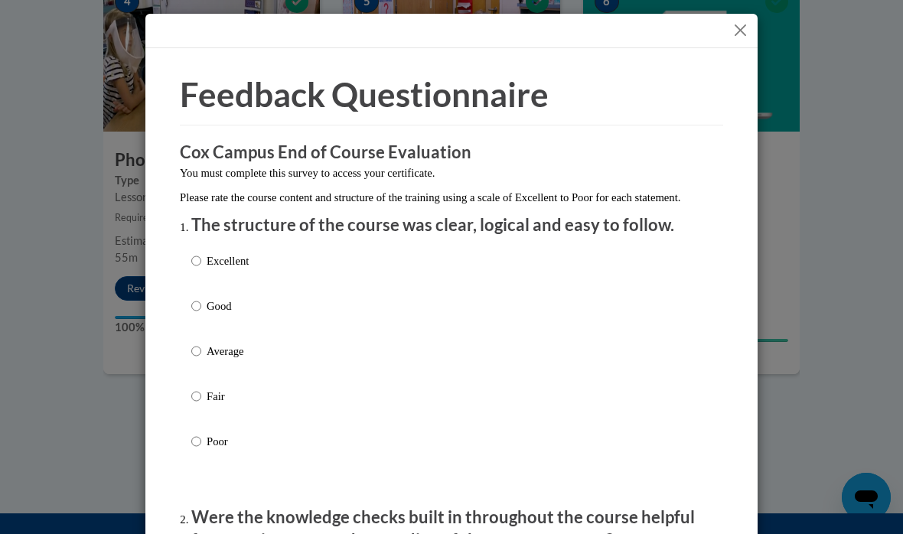
click at [203, 252] on label "Excellent" at bounding box center [219, 272] width 57 height 41
click at [201, 252] on input "Excellent" at bounding box center [196, 260] width 10 height 17
radio input "true"
click at [210, 272] on label "Excellent" at bounding box center [219, 272] width 57 height 41
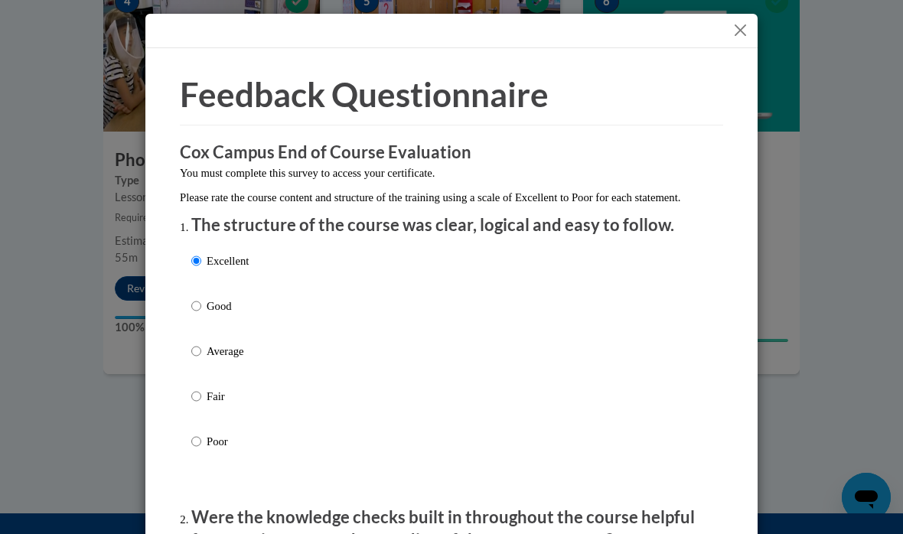
click at [201, 269] on input "Excellent" at bounding box center [196, 260] width 10 height 17
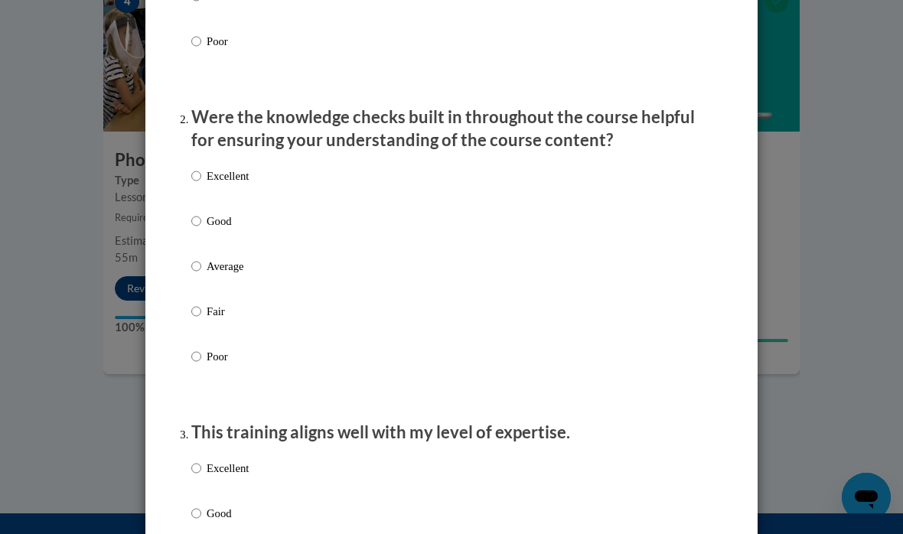
click at [200, 168] on input "Excellent" at bounding box center [196, 176] width 10 height 17
radio input "true"
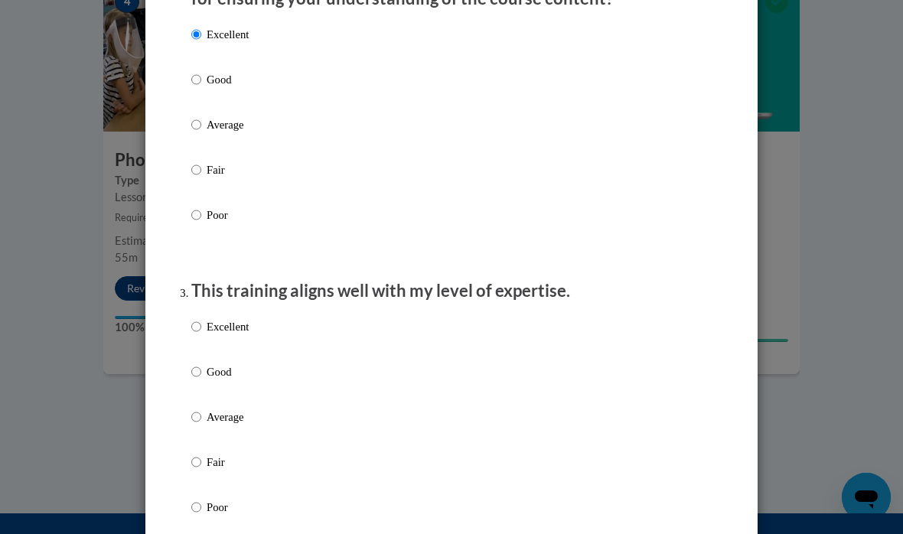
scroll to position [602, 0]
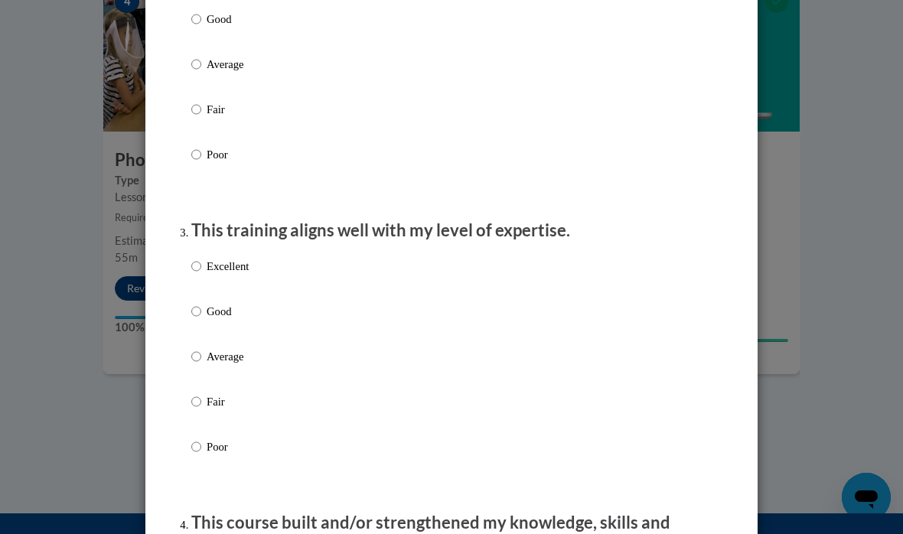
click at [192, 262] on input "Excellent" at bounding box center [196, 266] width 10 height 17
radio input "true"
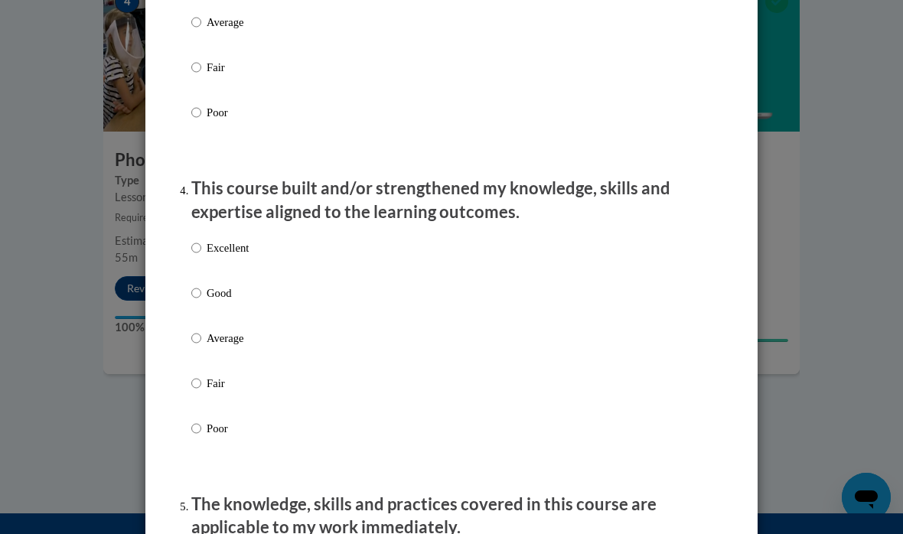
click at [201, 249] on input "Excellent" at bounding box center [196, 247] width 10 height 17
radio input "true"
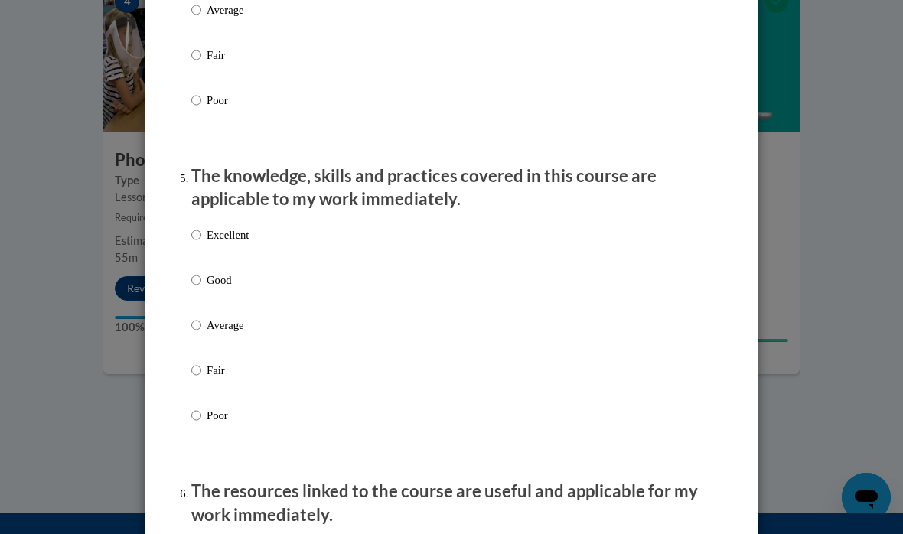
click at [196, 227] on input "Excellent" at bounding box center [196, 234] width 10 height 17
radio input "true"
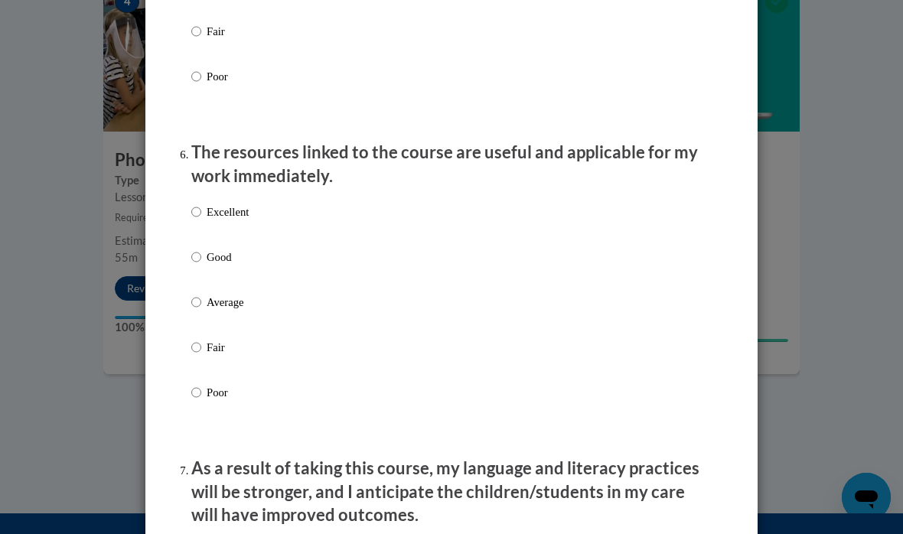
scroll to position [1672, 0]
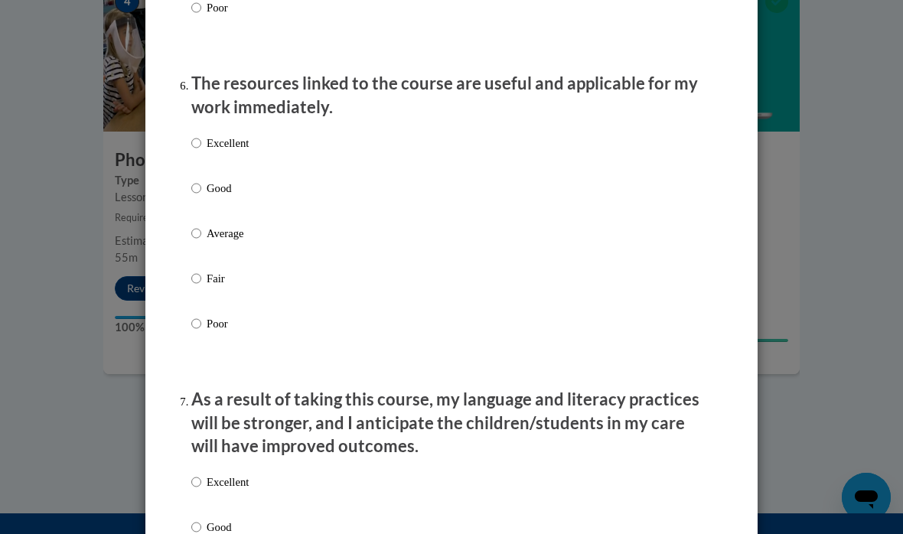
click at [205, 135] on label "Excellent" at bounding box center [219, 155] width 57 height 41
click at [201, 135] on input "Excellent" at bounding box center [196, 143] width 10 height 17
radio input "true"
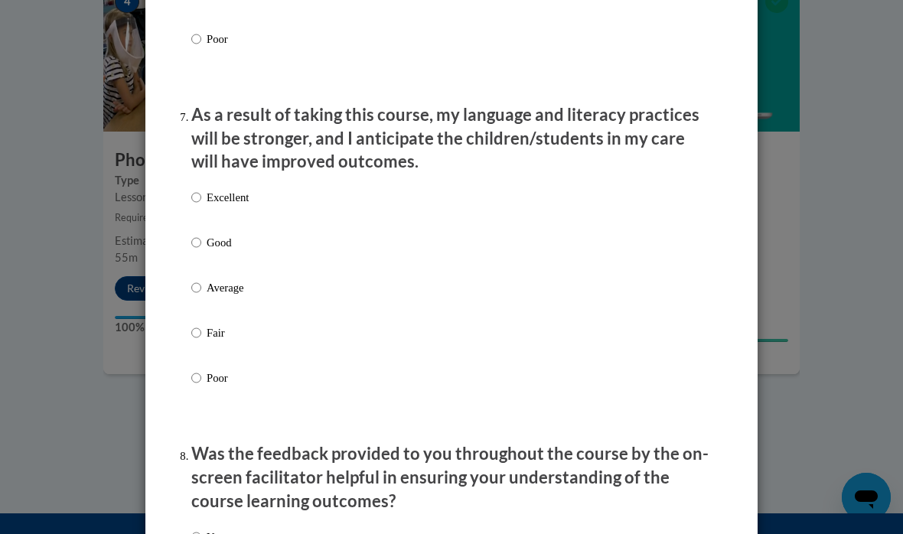
click at [199, 189] on input "Excellent" at bounding box center [196, 197] width 10 height 17
radio input "true"
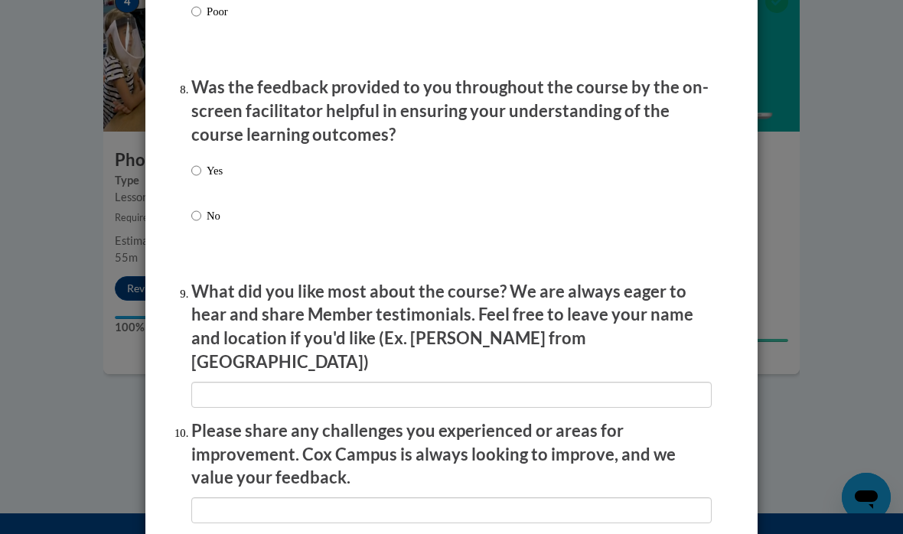
scroll to position [2370, 0]
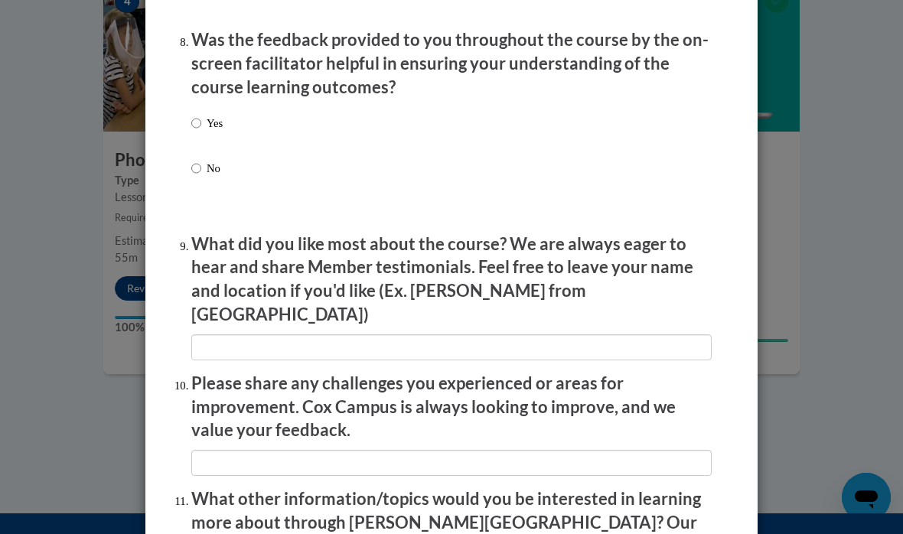
click at [196, 118] on input "Yes" at bounding box center [196, 123] width 10 height 17
radio input "true"
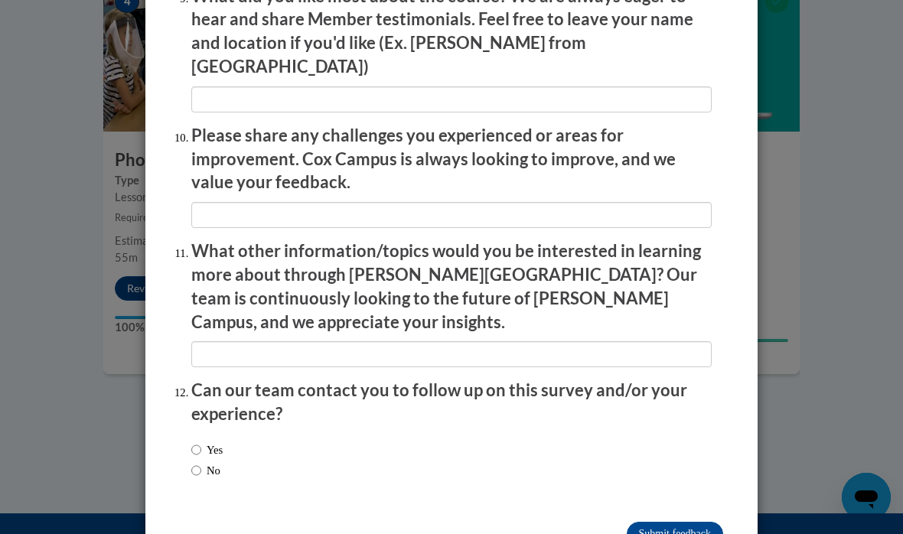
scroll to position [2617, 0]
click at [657, 522] on input "Submit feedback" at bounding box center [674, 534] width 96 height 24
